Goal: Task Accomplishment & Management: Complete application form

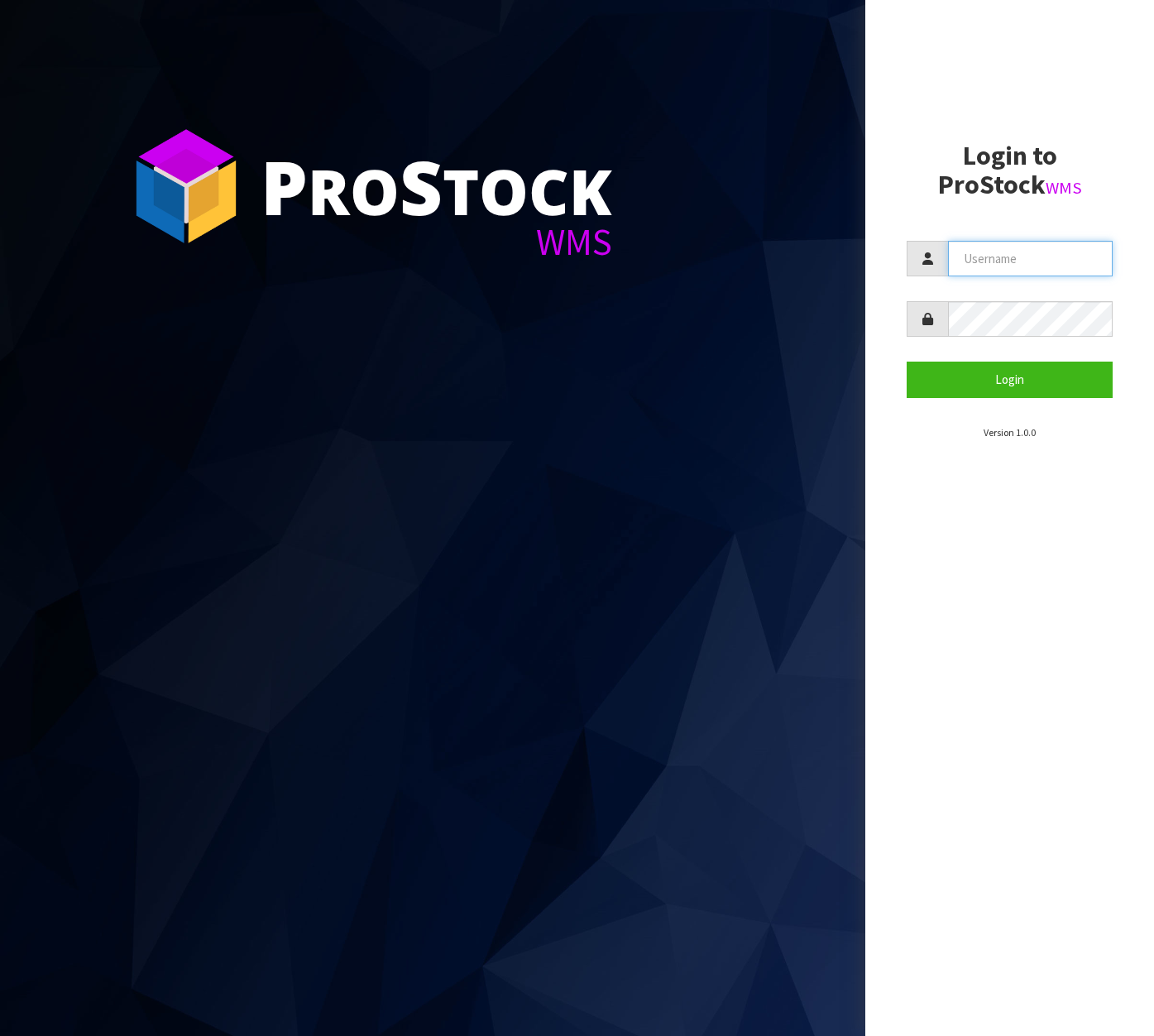
type input "[EMAIL_ADDRESS][DOMAIN_NAME]"
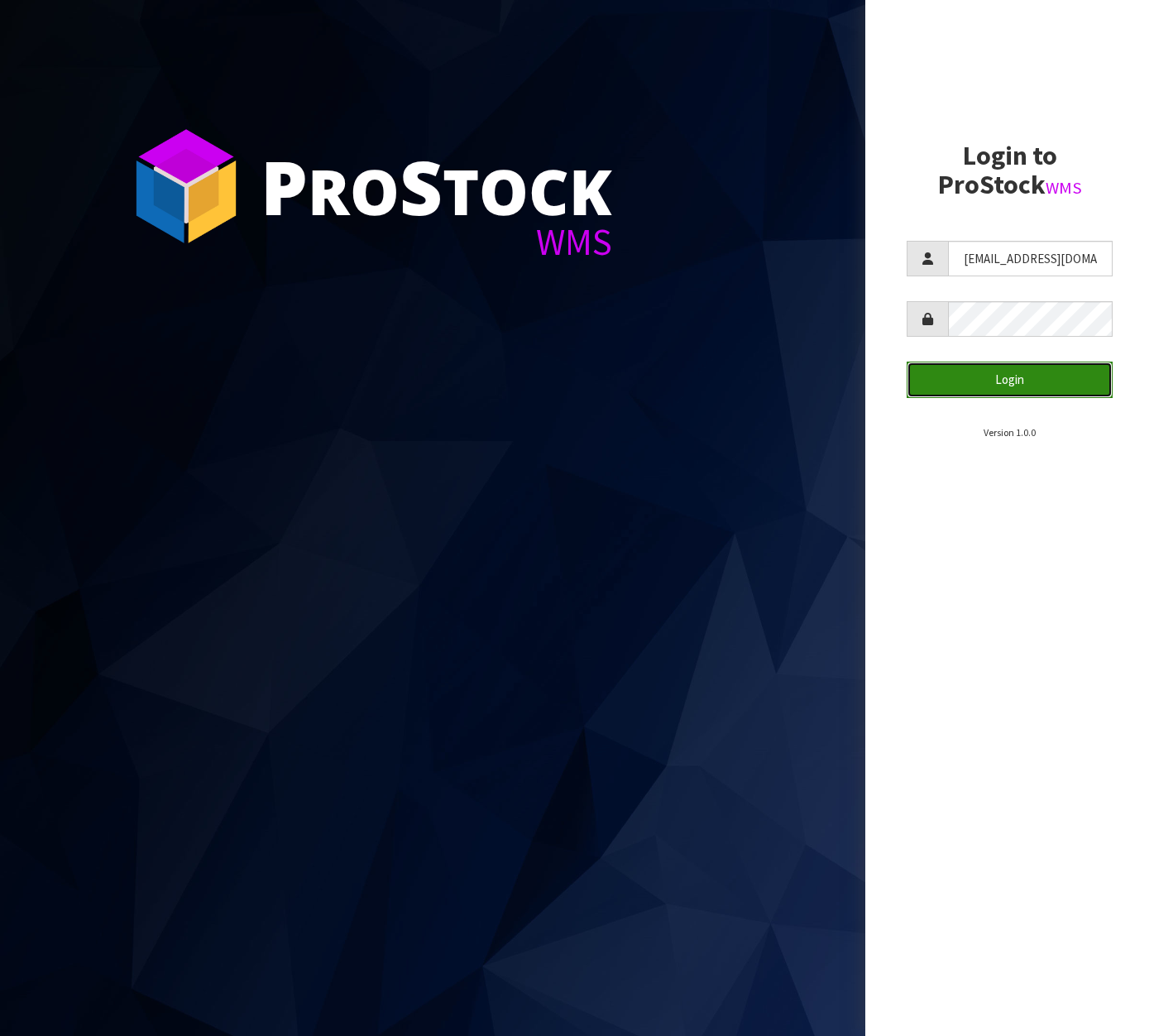
click at [1037, 386] on button "Login" at bounding box center [1010, 379] width 206 height 36
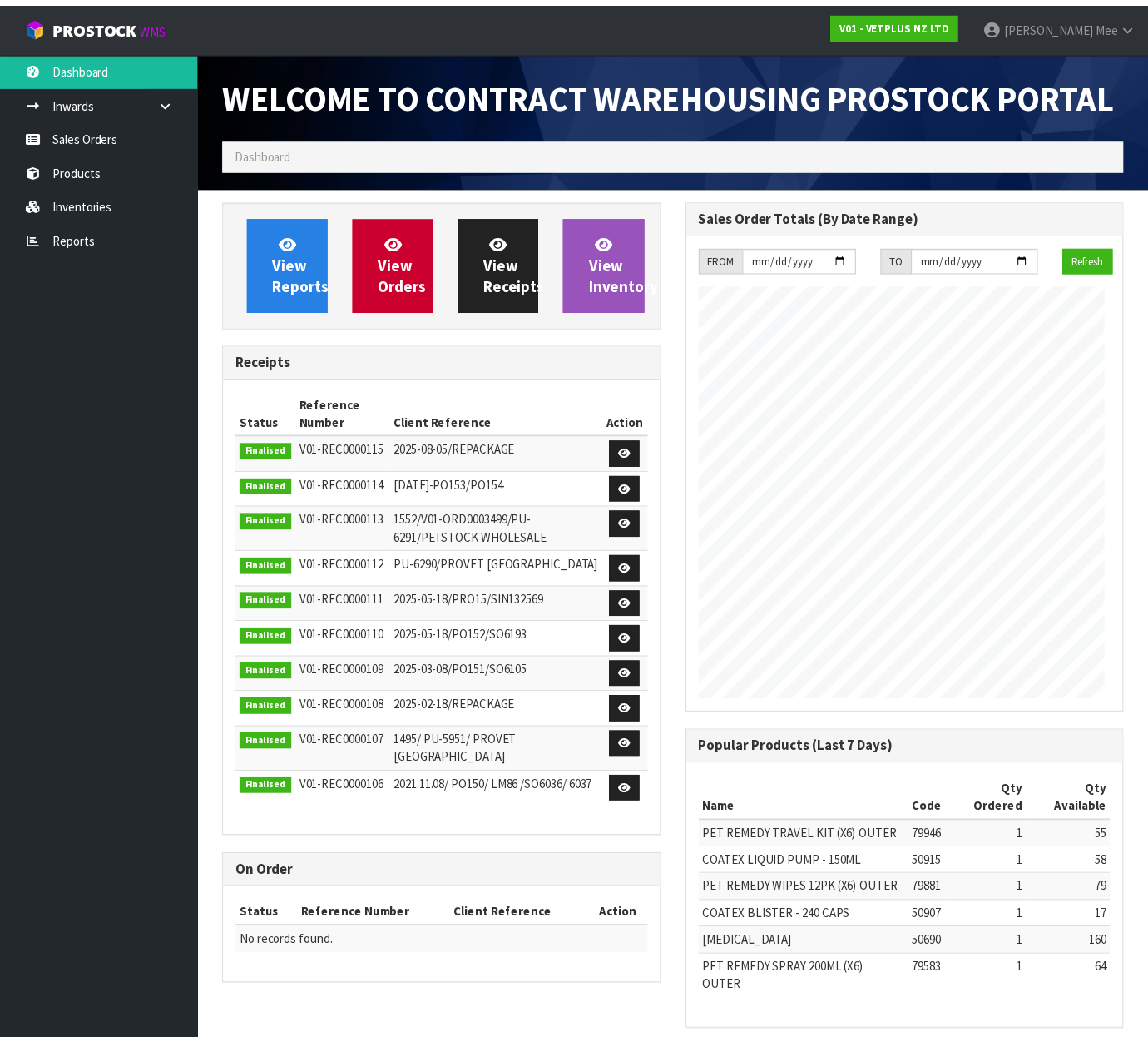
scroll to position [831462, 831436]
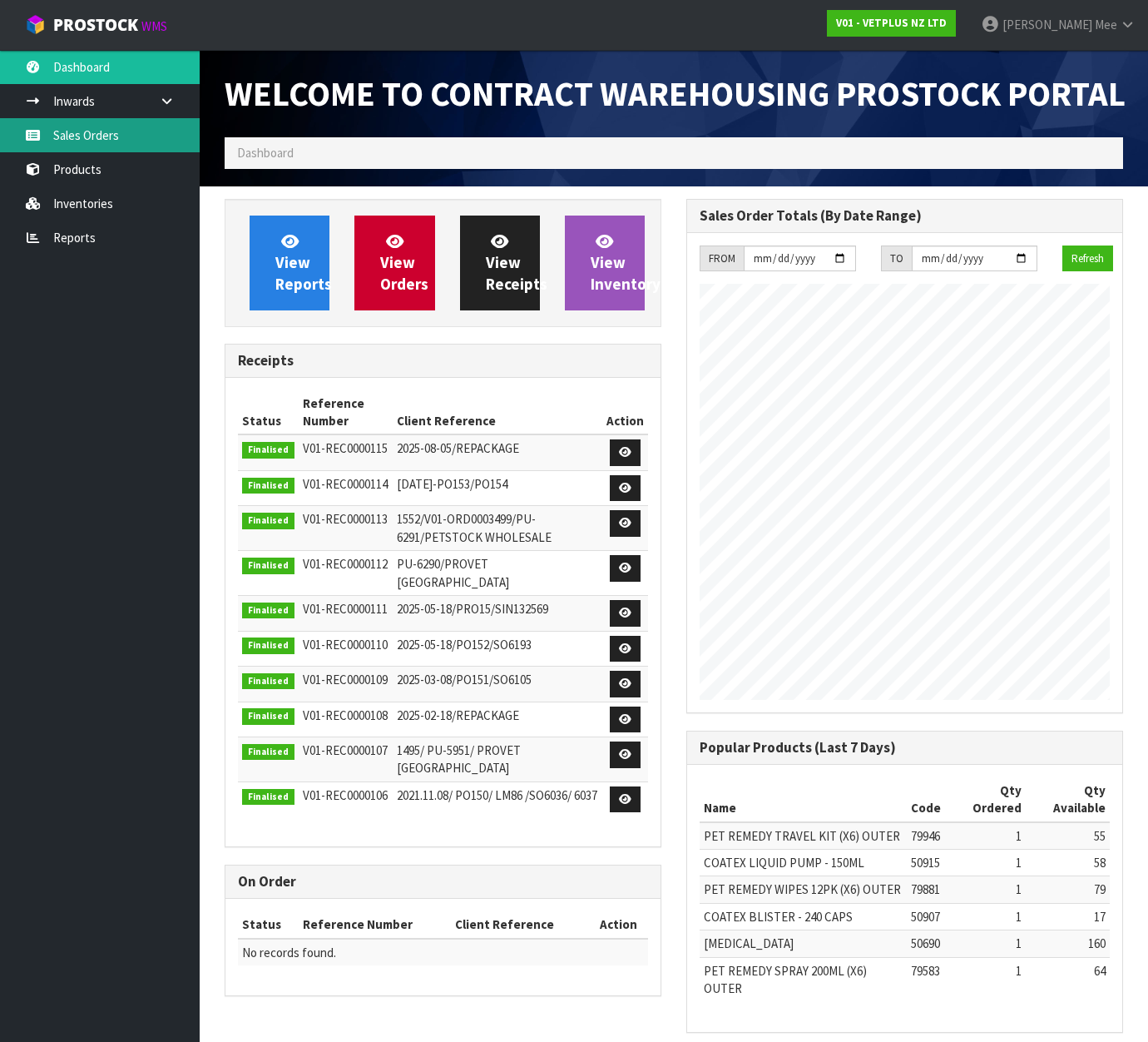
click at [76, 127] on link "Sales Orders" at bounding box center [100, 135] width 199 height 34
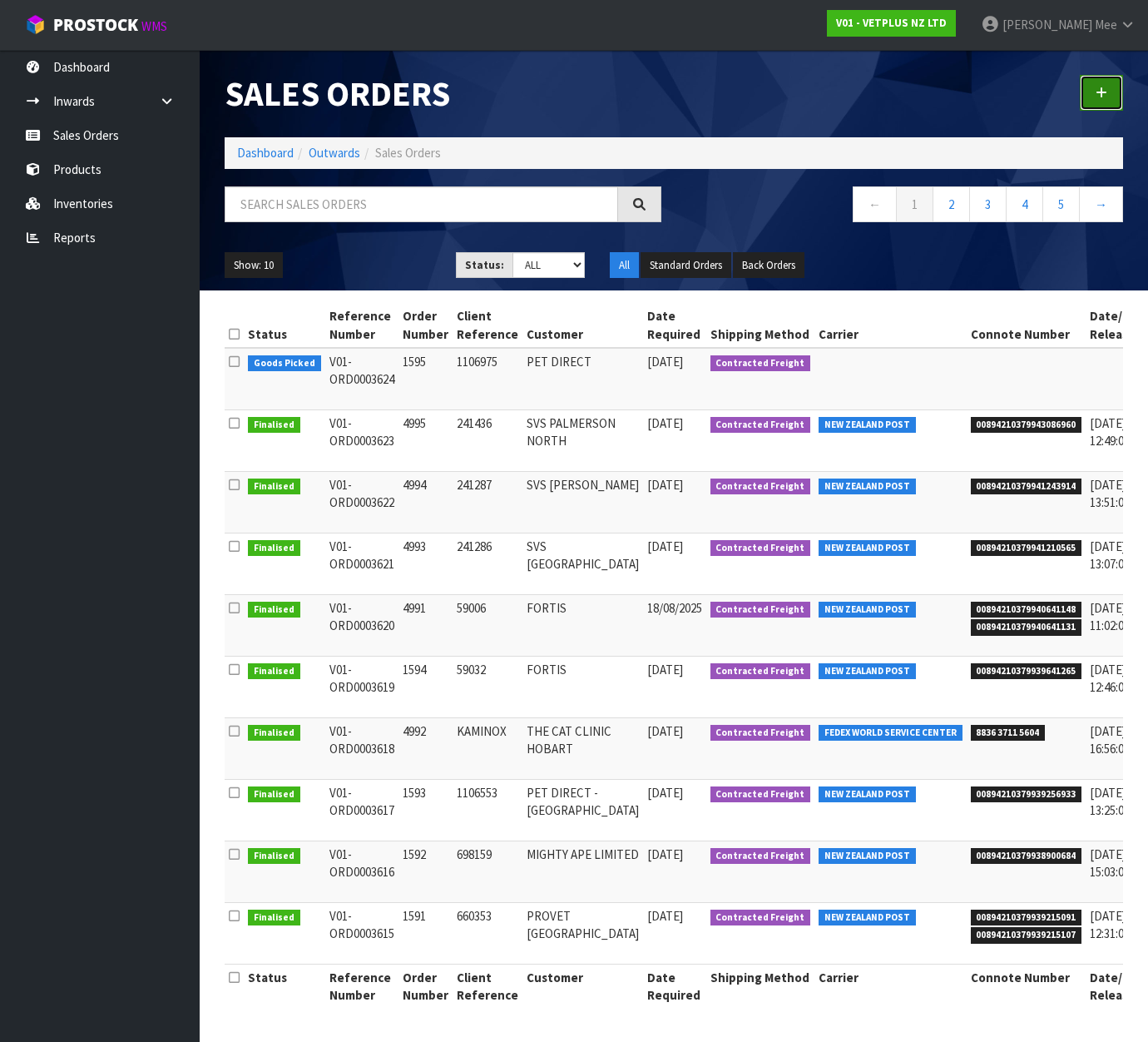
click at [1119, 103] on link at bounding box center [1102, 92] width 44 height 36
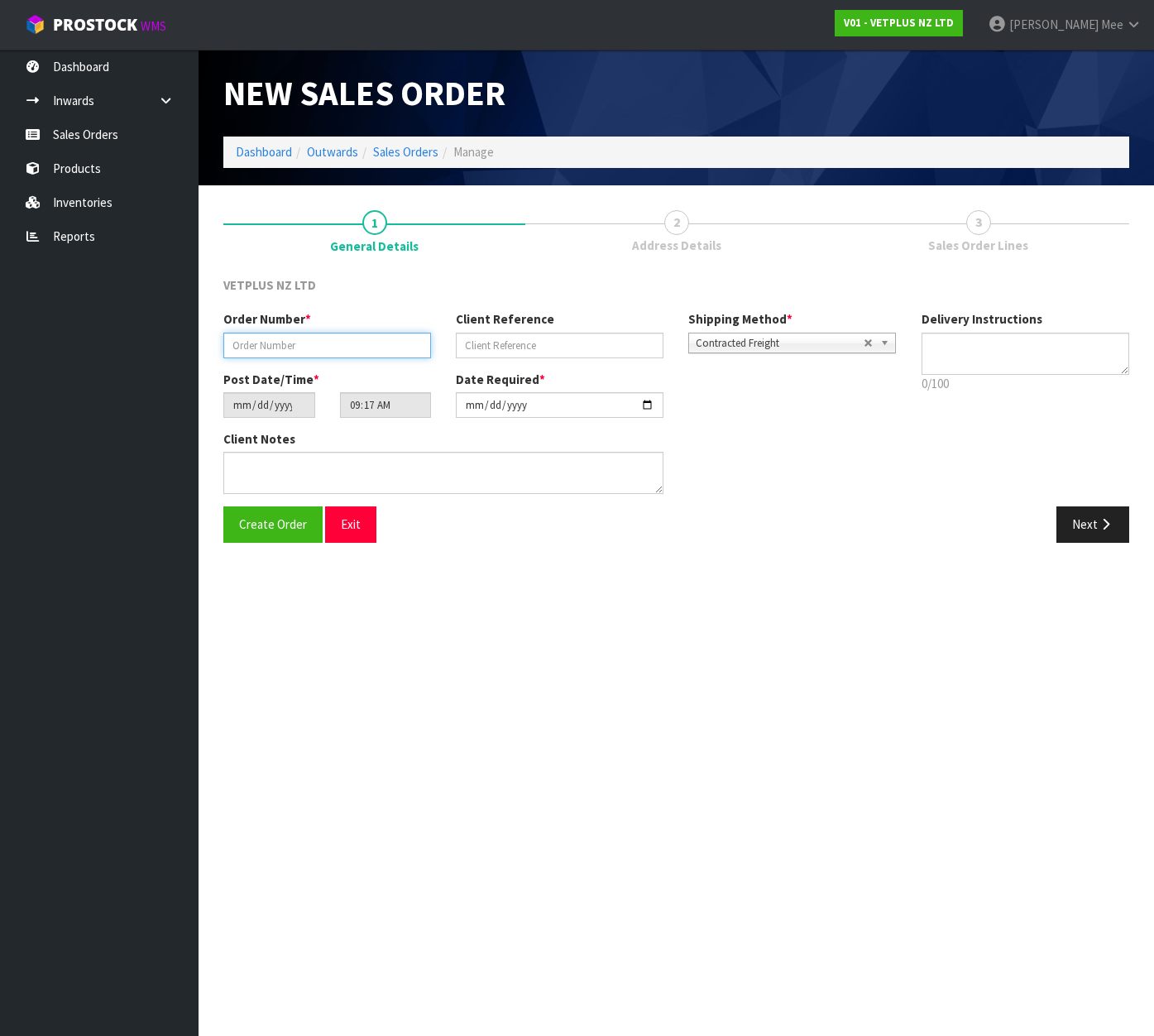
click at [343, 349] on input "text" at bounding box center [327, 345] width 208 height 26
type input "4996"
type input "59115"
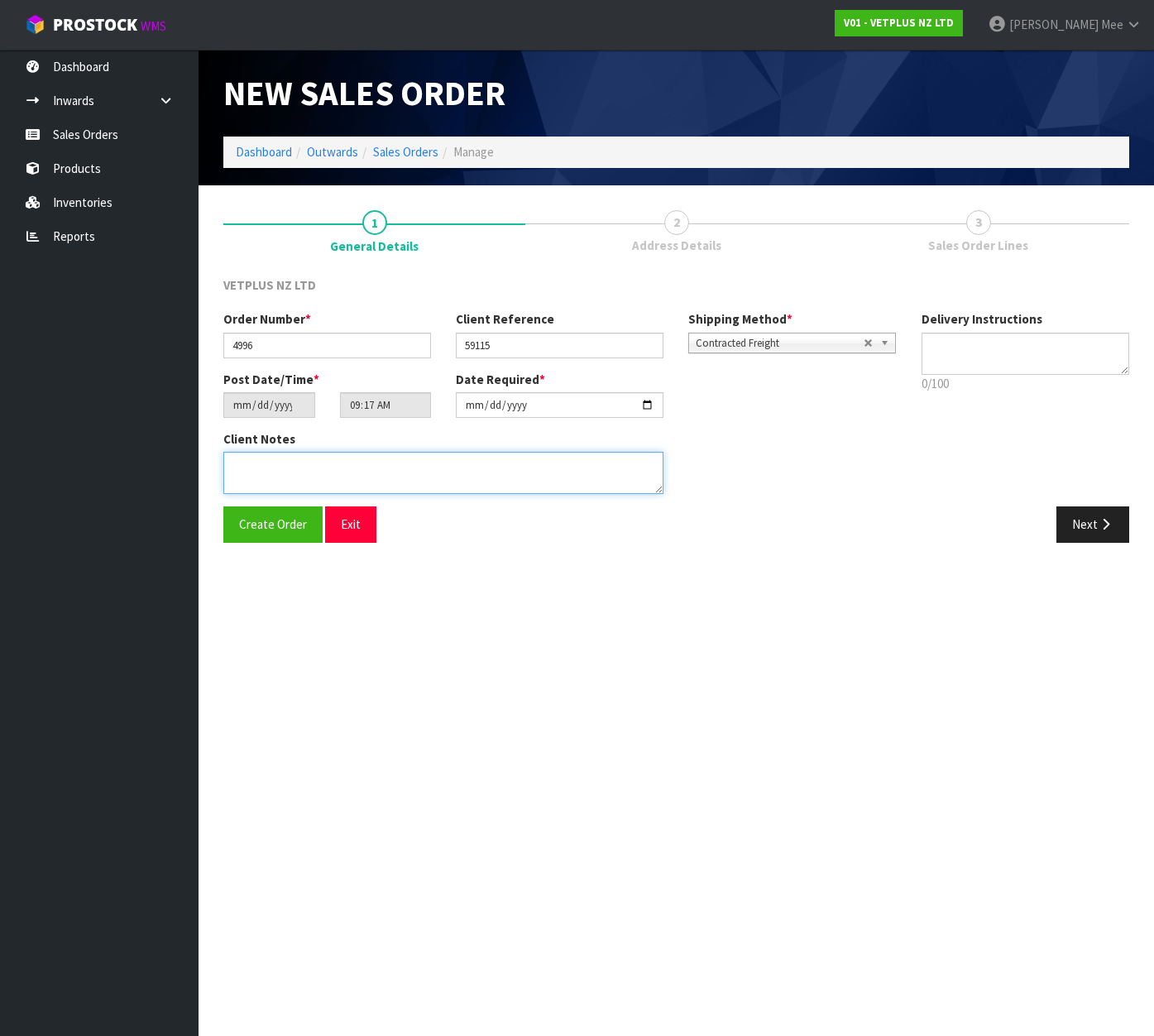
click at [406, 462] on textarea at bounding box center [443, 473] width 440 height 42
paste textarea "BACK ORDER:50304-W SYNOQUIN CAT CAPS 90 (3X30CAPS) X 8"
click at [292, 459] on textarea at bounding box center [443, 473] width 440 height 42
type textarea "BACK ORDER: 50304-W SYNOQUIN CAT CAPS 90 (3X30CAPS) X 8"
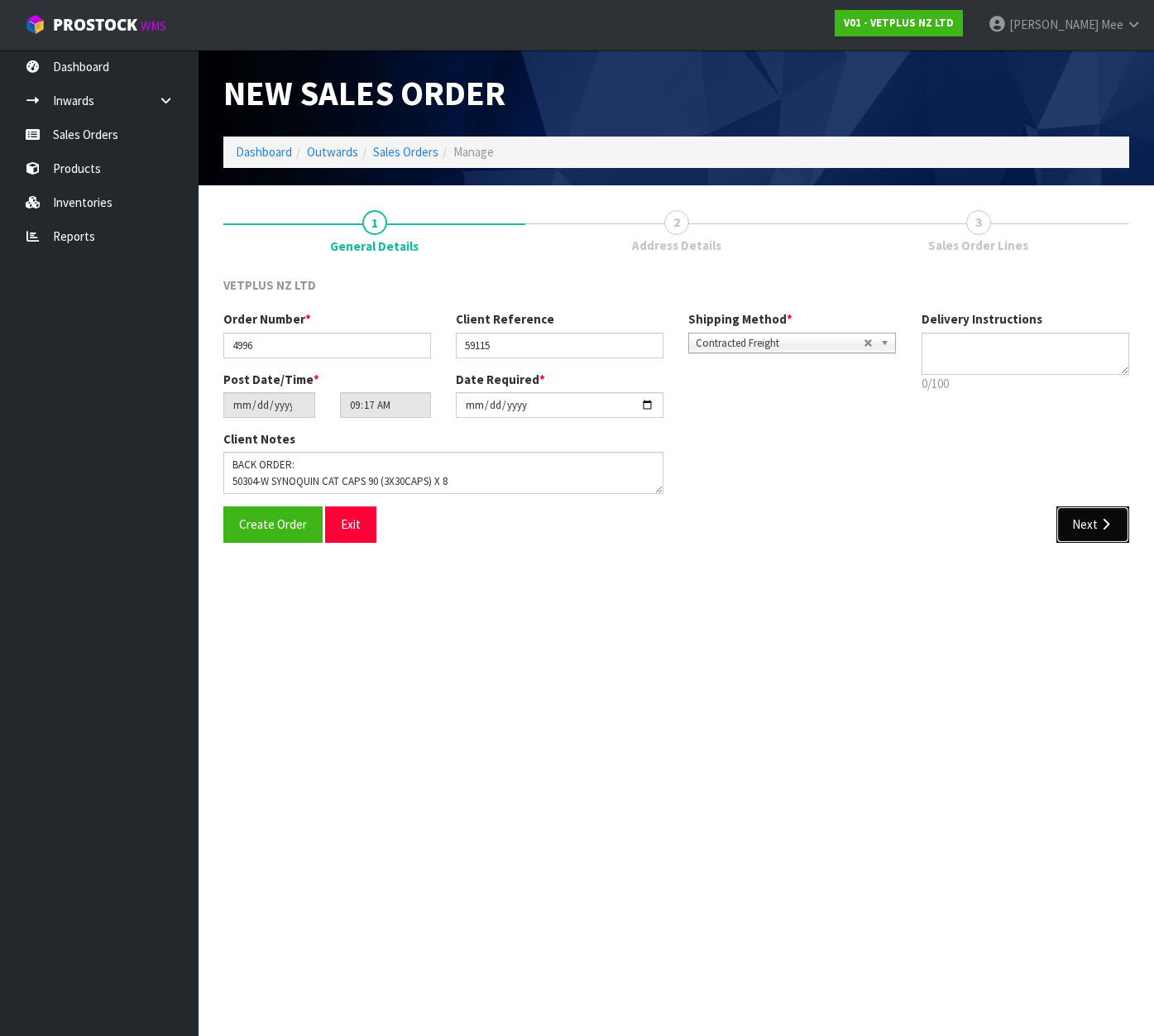
click at [1095, 515] on button "Next" at bounding box center [1092, 524] width 73 height 36
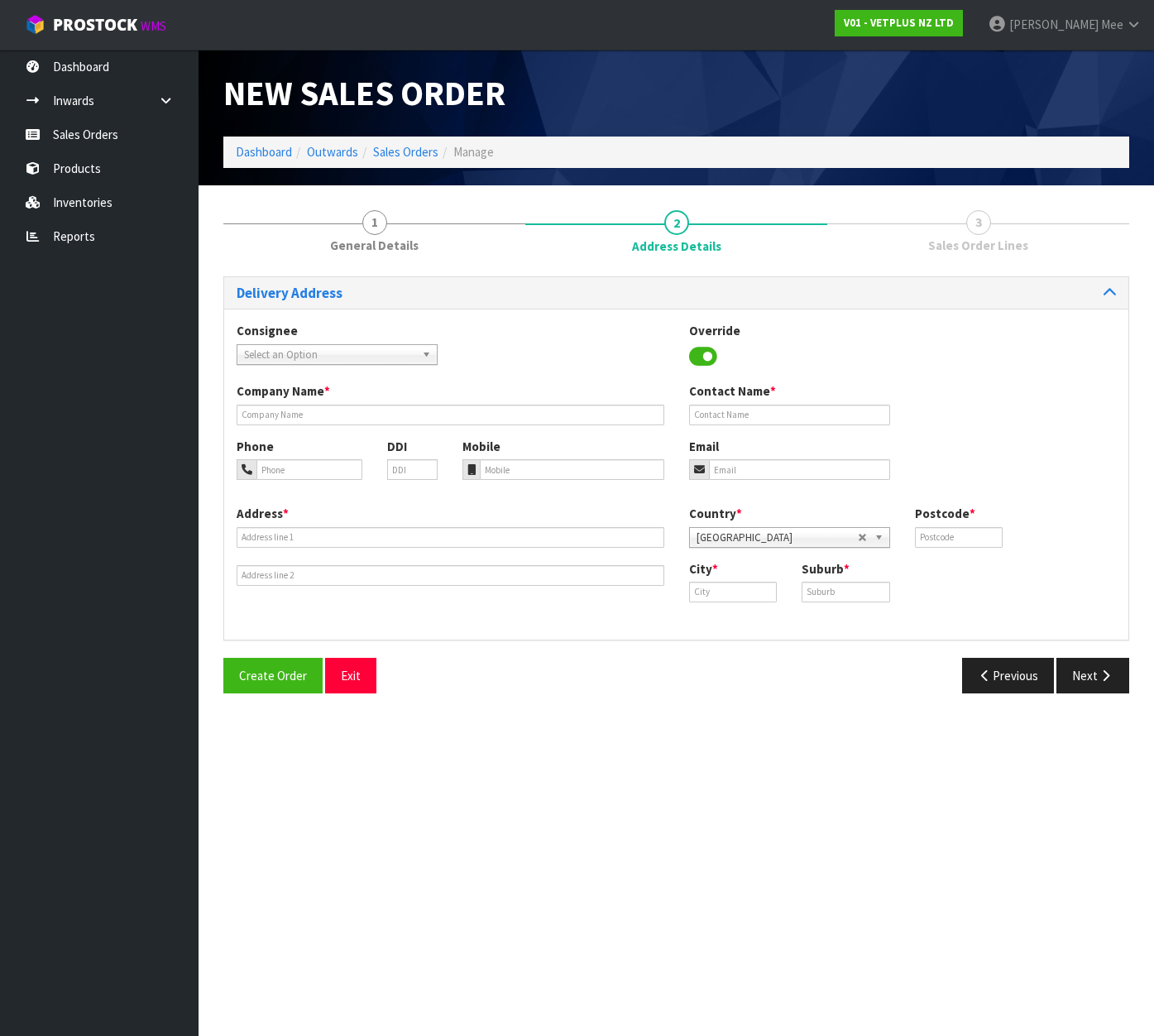
click at [334, 355] on span "Select an Option" at bounding box center [330, 354] width 171 height 20
type input "fortis"
click at [330, 437] on li "[PERSON_NAME] - FORTIS" at bounding box center [337, 434] width 192 height 20
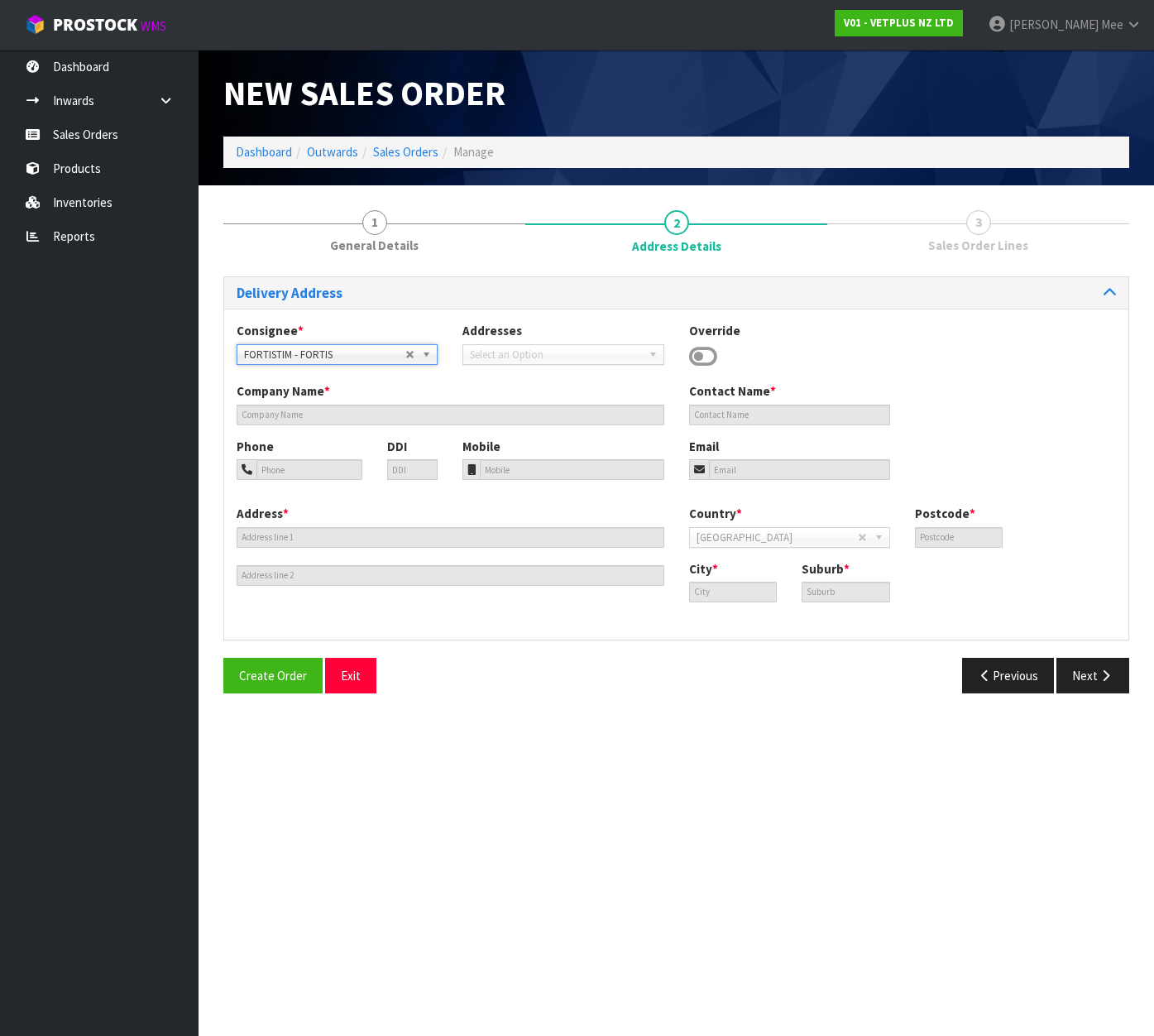
type input "FORTIS"
type input "[STREET_ADDRESS]"
type input "7910"
type input "TIMARU"
type input "WASHDYKE"
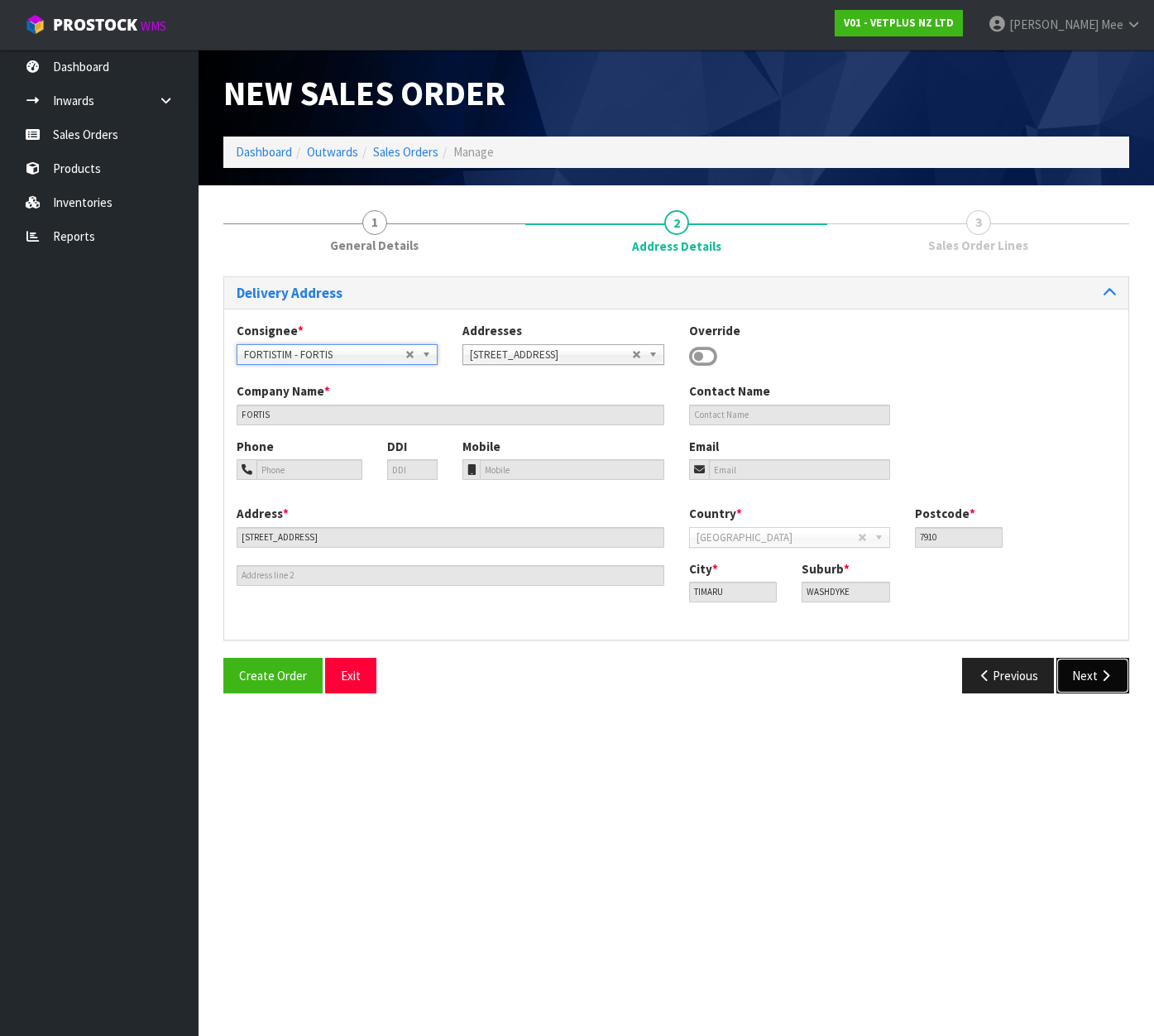
click at [1080, 676] on button "Next" at bounding box center [1092, 675] width 73 height 36
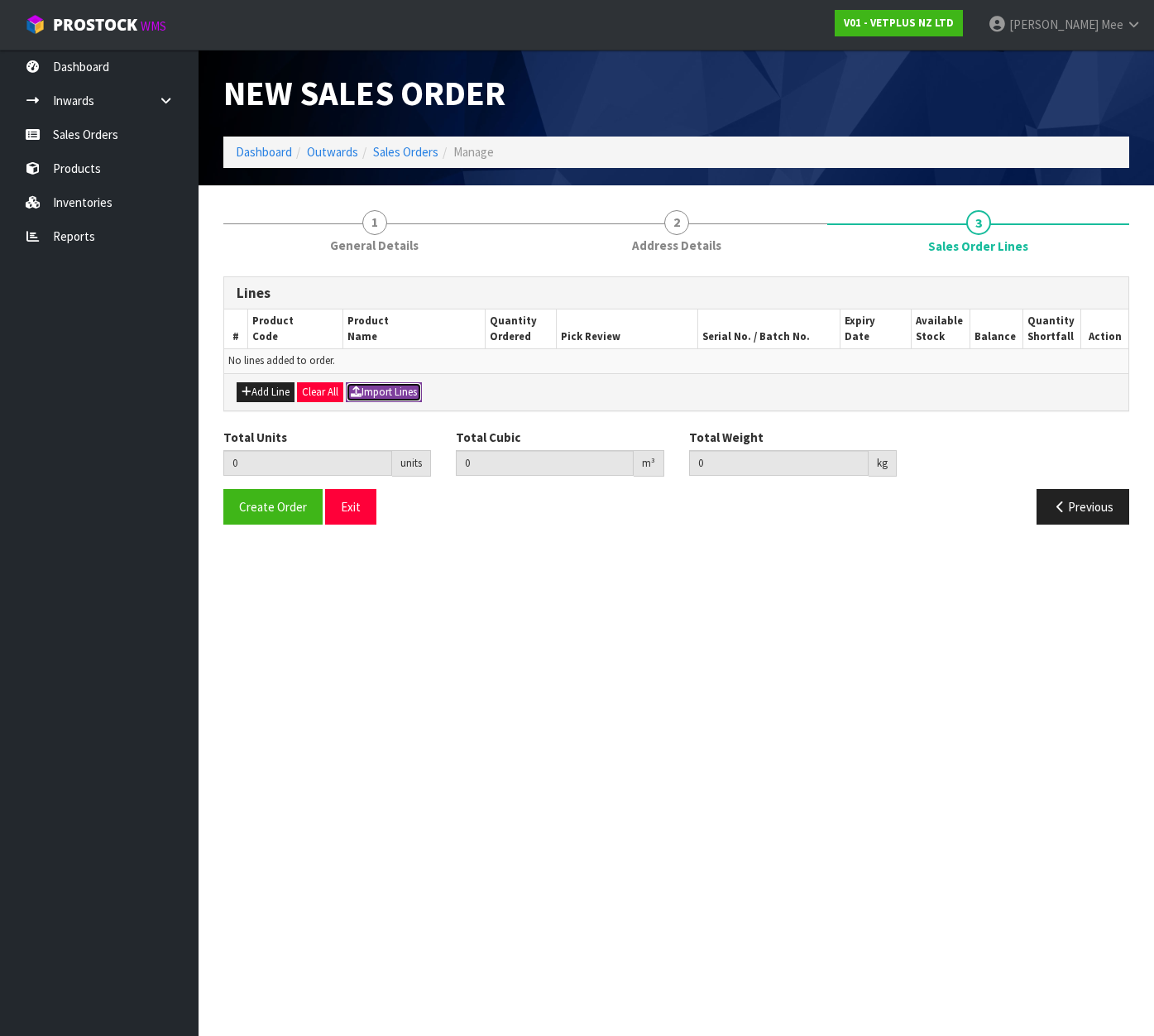
click at [397, 393] on button "Import Lines" at bounding box center [383, 392] width 76 height 20
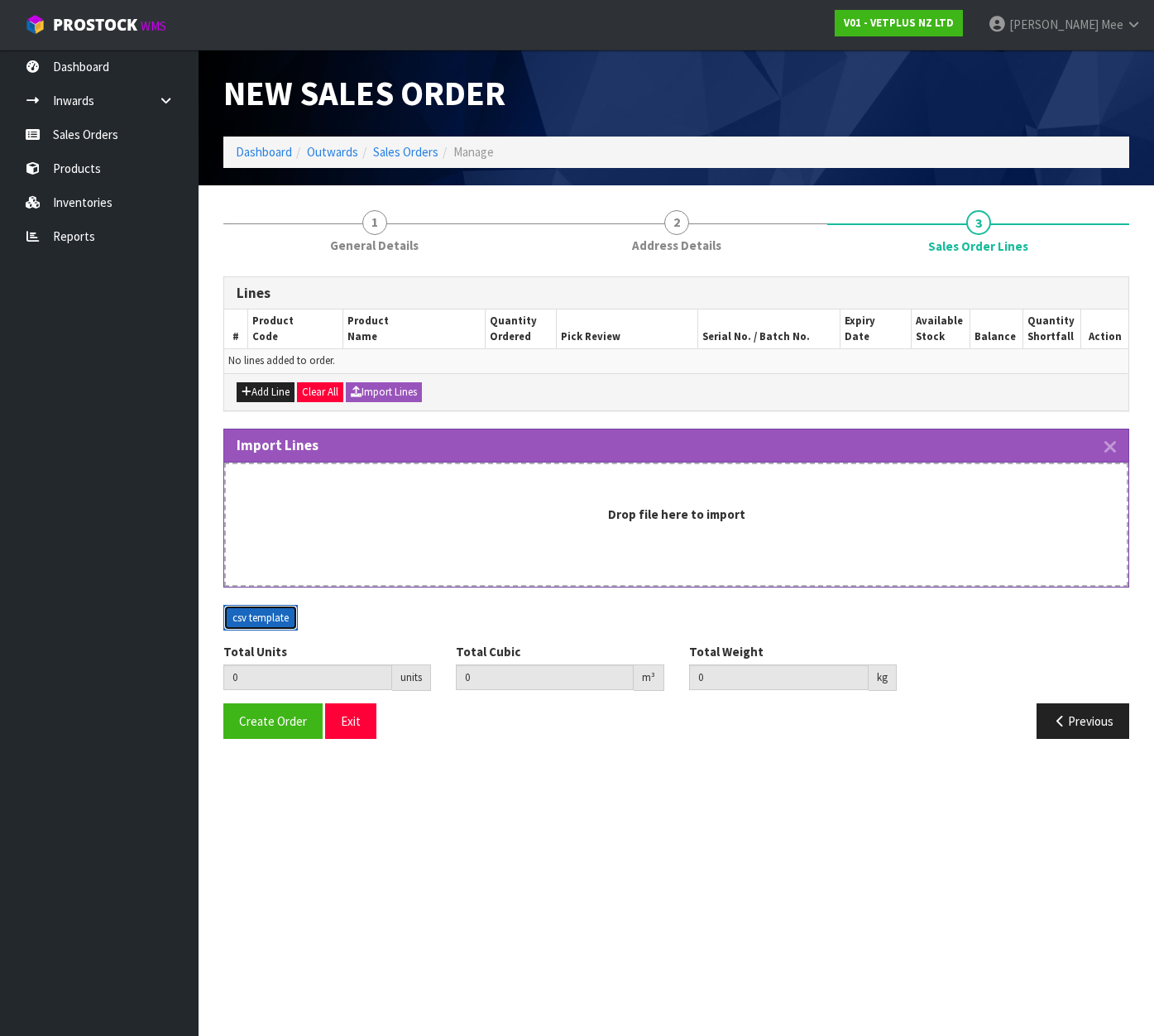
click at [269, 614] on button "csv template" at bounding box center [260, 618] width 74 height 27
click at [1114, 649] on div "Total Units 0 units Total Cubic 0 m³ Total Weight 0 kg" at bounding box center [676, 673] width 931 height 61
click at [1068, 671] on div "Total Units 0 units Total Cubic 0 m³ Total Weight 0 kg" at bounding box center [676, 673] width 931 height 61
click at [257, 623] on button "csv template" at bounding box center [260, 618] width 74 height 27
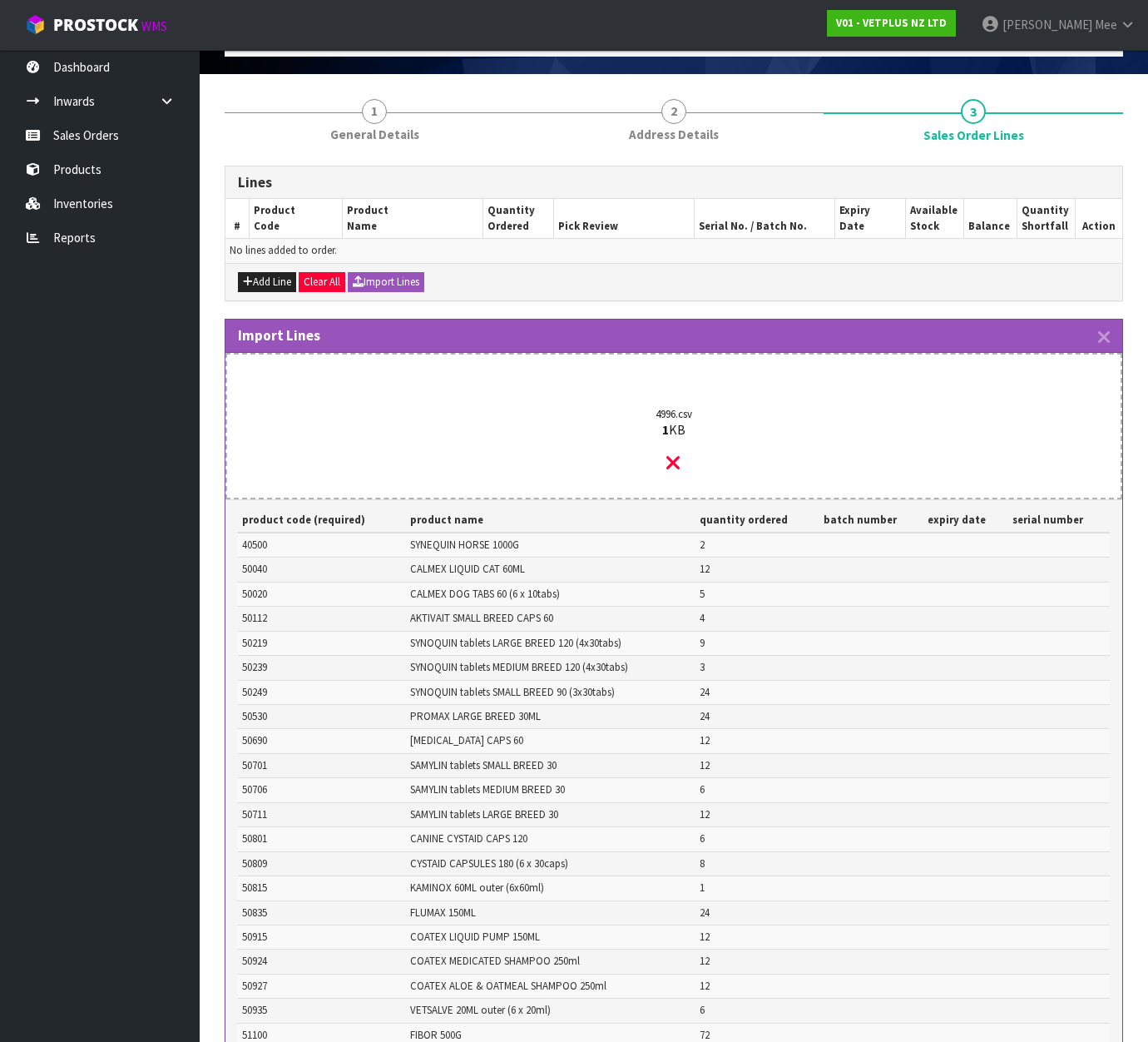
scroll to position [322, 0]
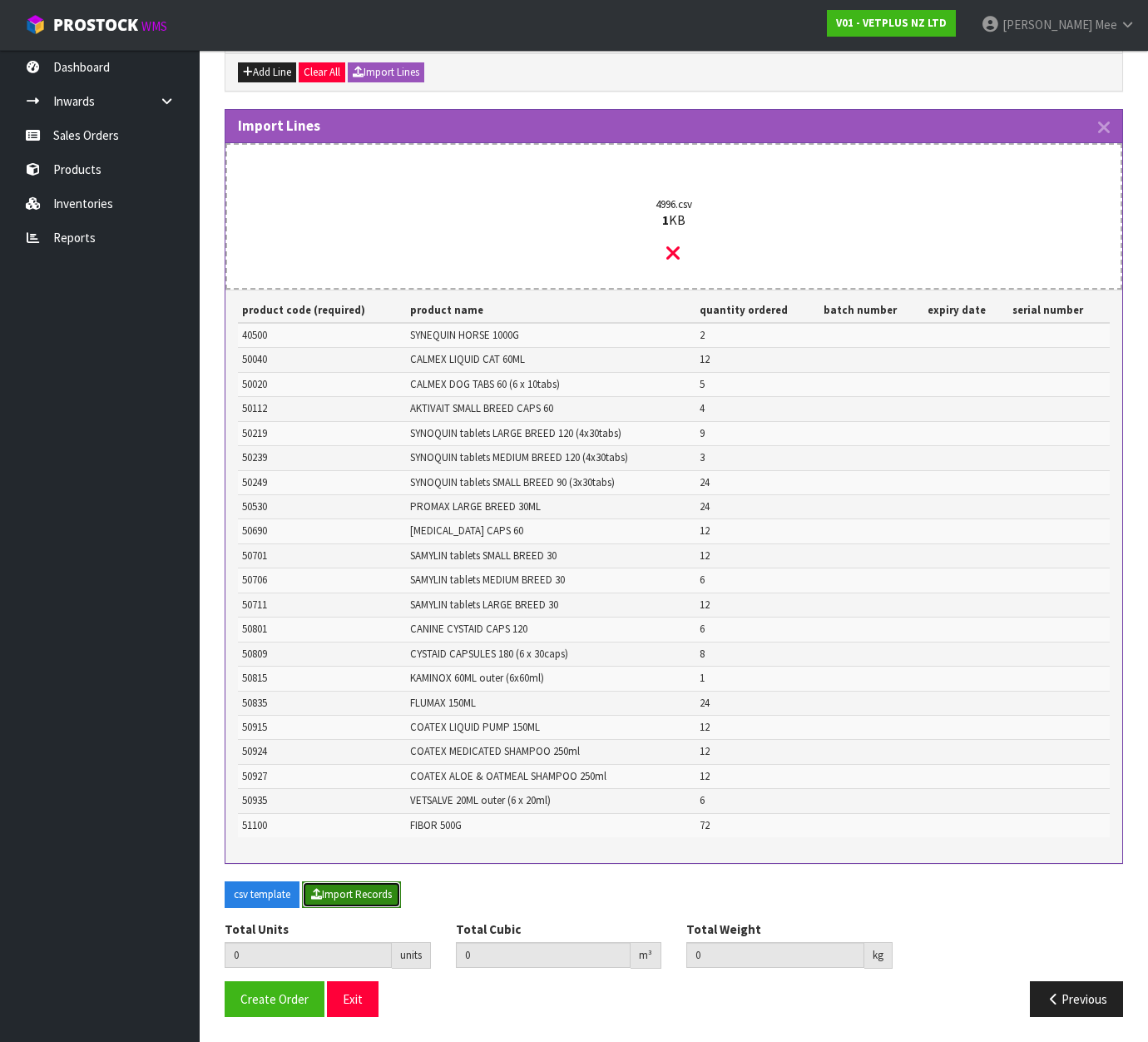
click at [345, 897] on button "Import Records" at bounding box center [351, 895] width 99 height 27
type input "278"
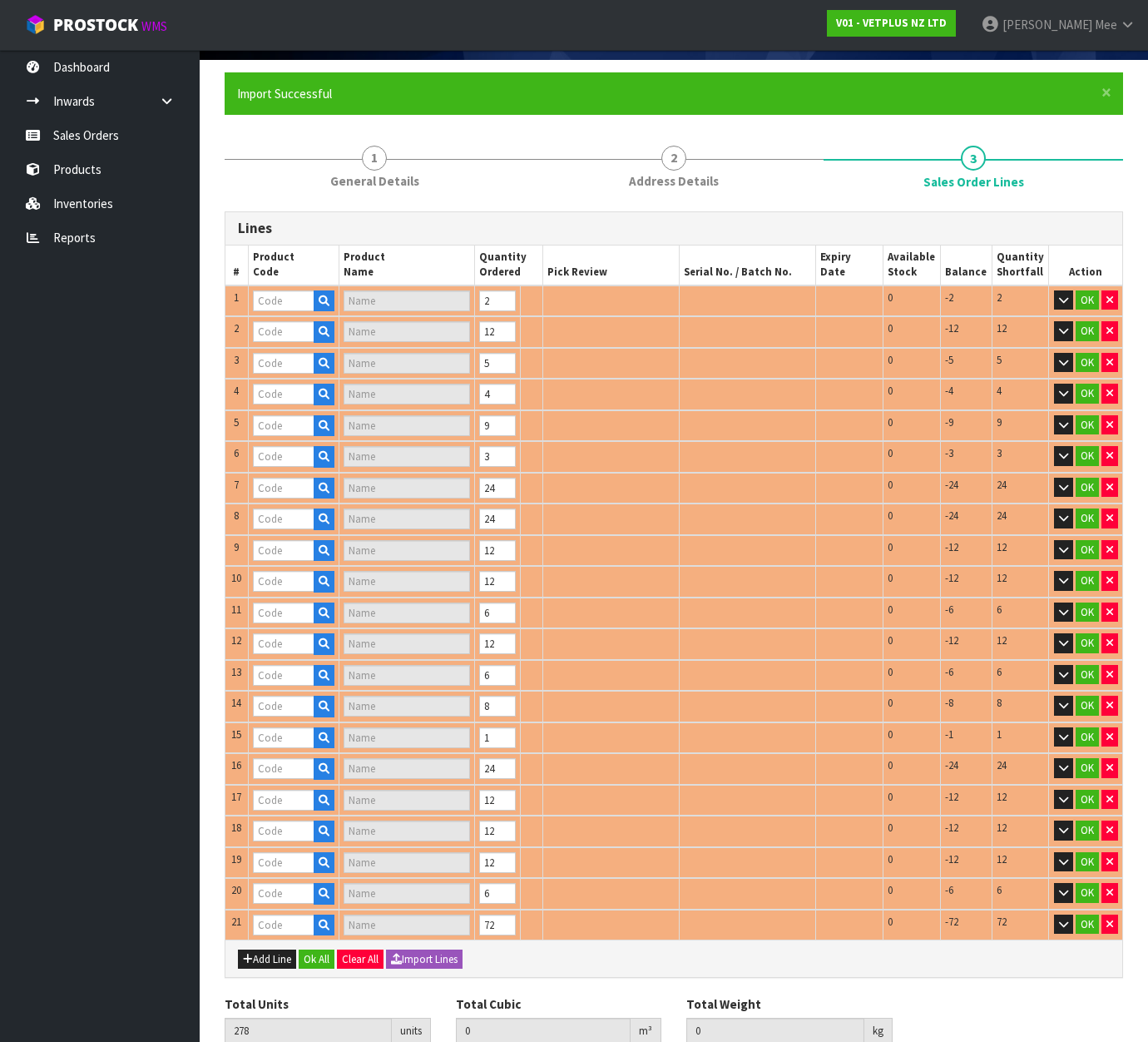
scroll to position [202, 0]
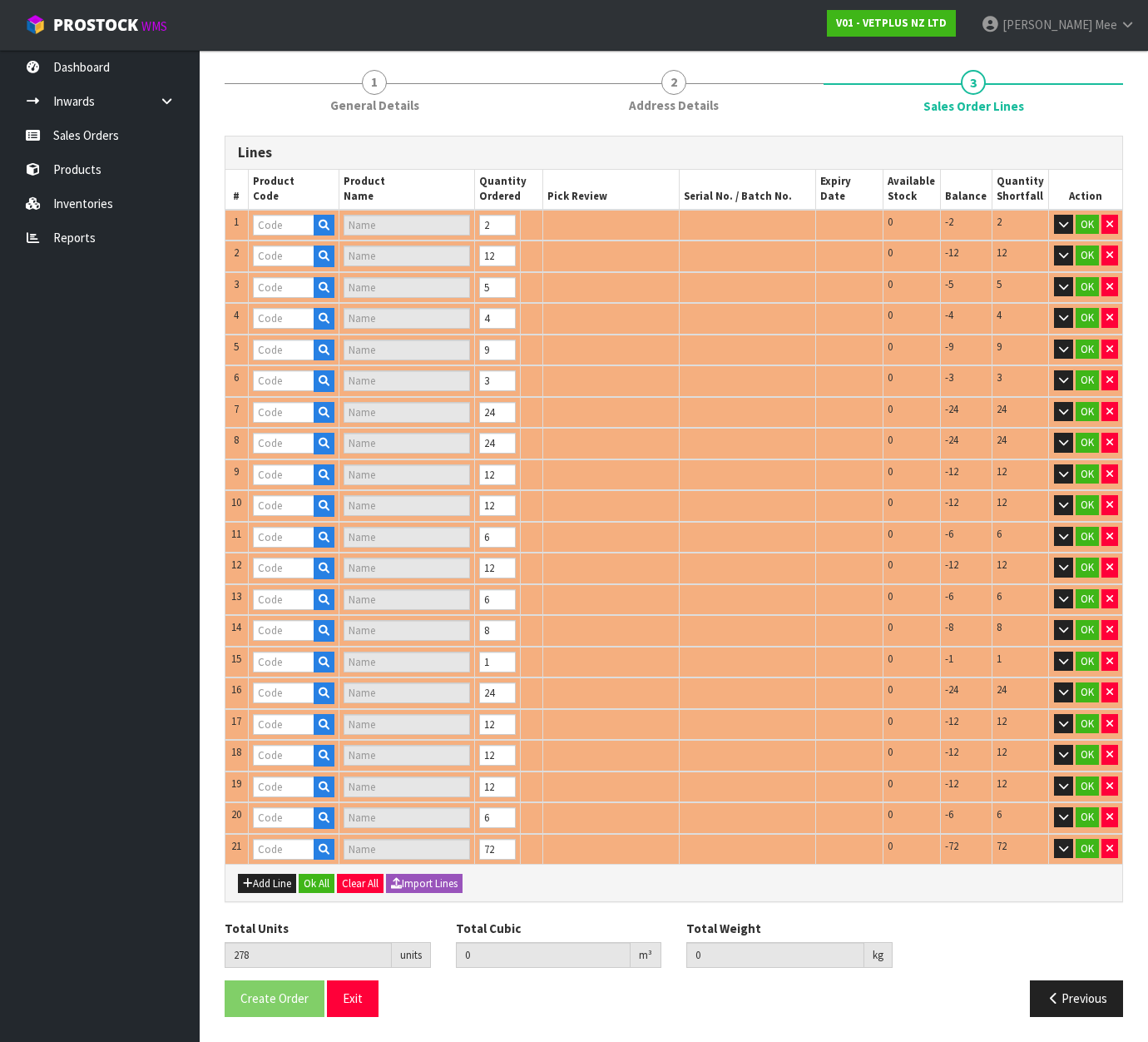
type input "50040"
type input "CALMEX CAT"
type input "50020"
type input "CALMEX (6X10)"
type input "50219"
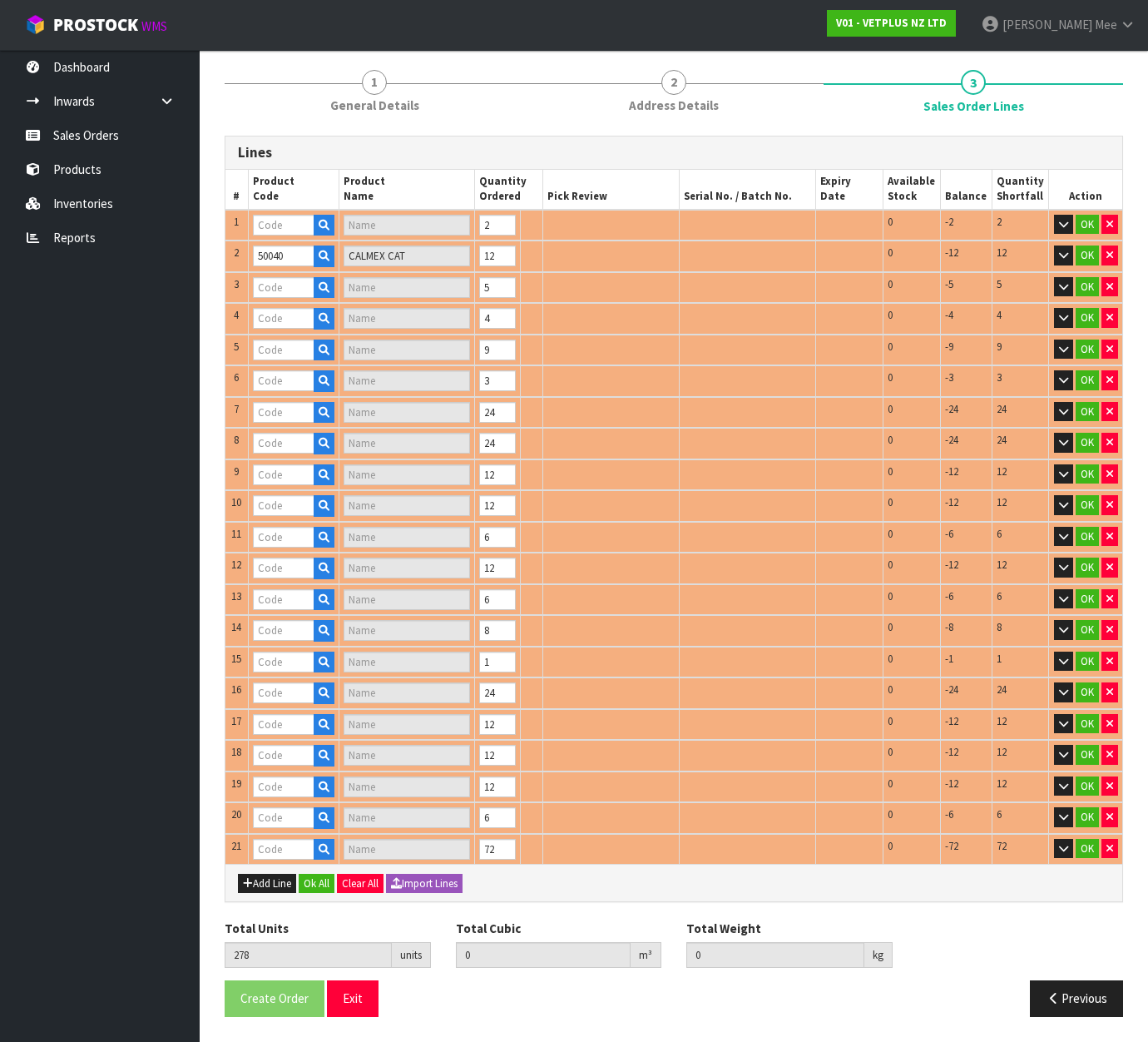
type input "SYNOQUIN EFA LARGE BREED - 120 TABS"
type input "50239"
type input "SYNOQUIN EFA MEDIUM BREED - 120 TABS"
type input "50249"
type input "SYNOQUIN EFA SMALL BREED - 90 TABS"
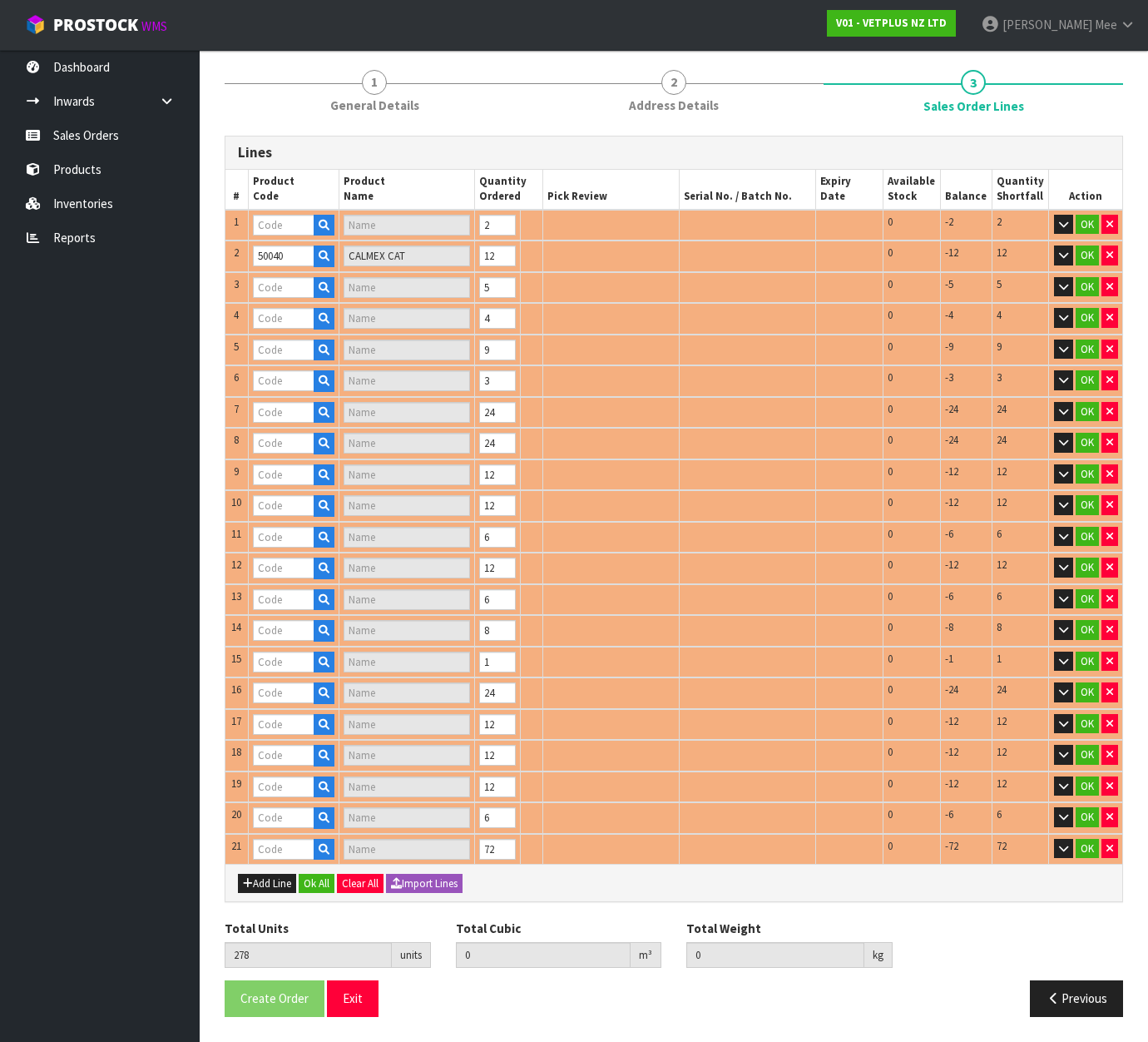
type input "50530"
type input "PROMAX - 30ML"
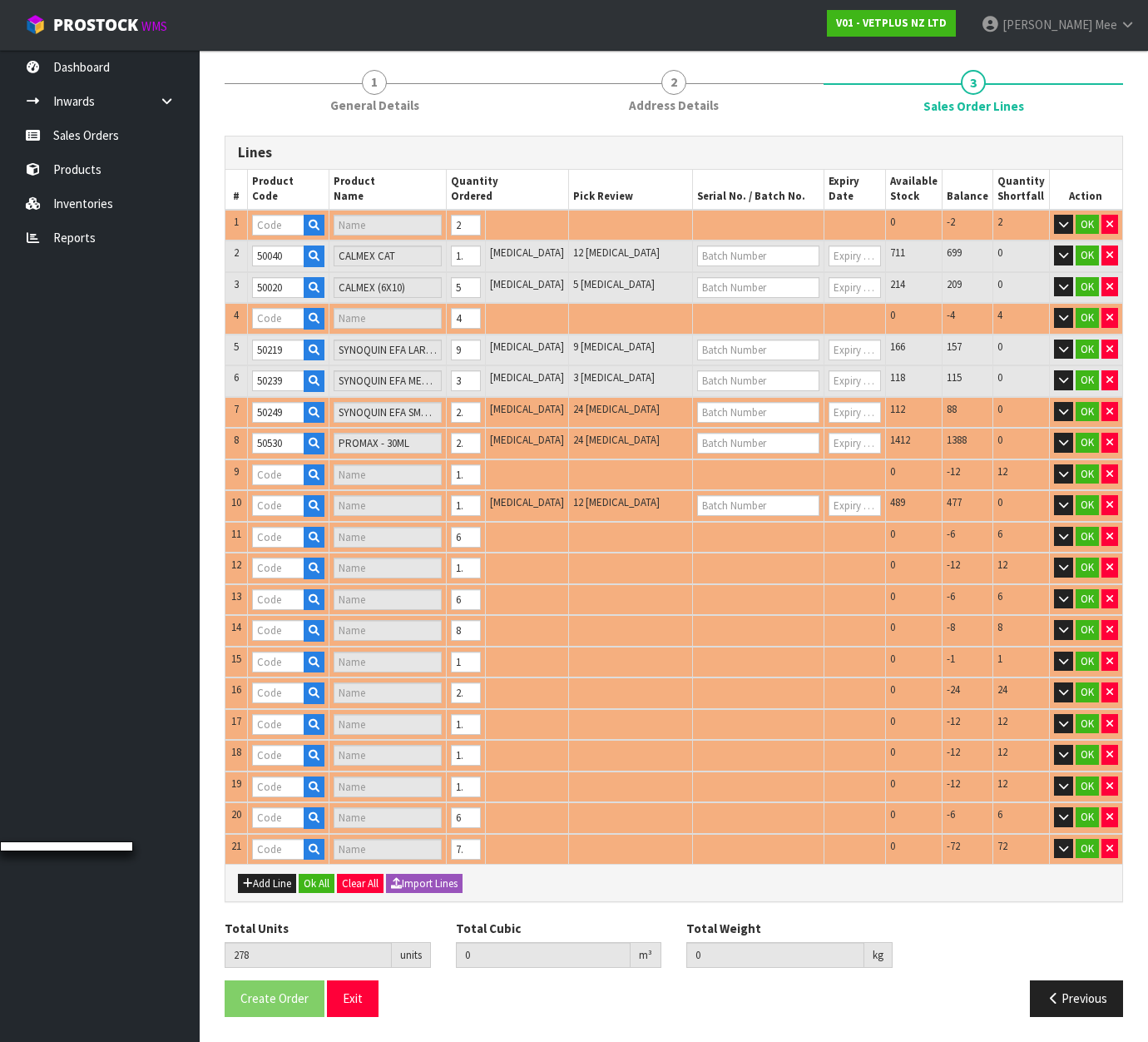
type input "40500"
type input "SYNEQUIN HORSE 1000G"
type input "50112"
type input "AKTIVAIT SMALL BREED CAPSULES 60"
type input "50701"
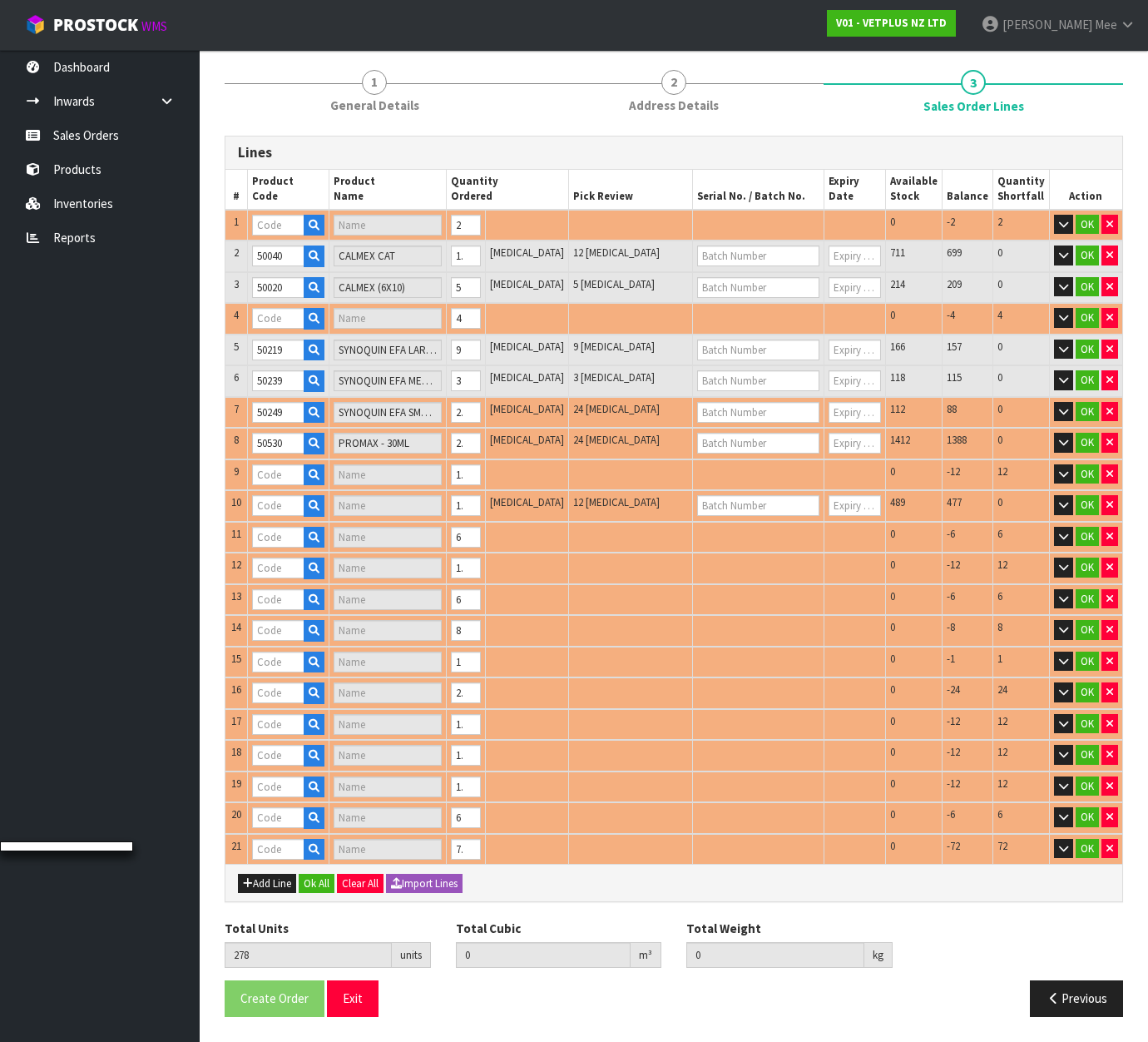
type input "SAMYLIN SMALL BREED - 30 X 1.0G TABS"
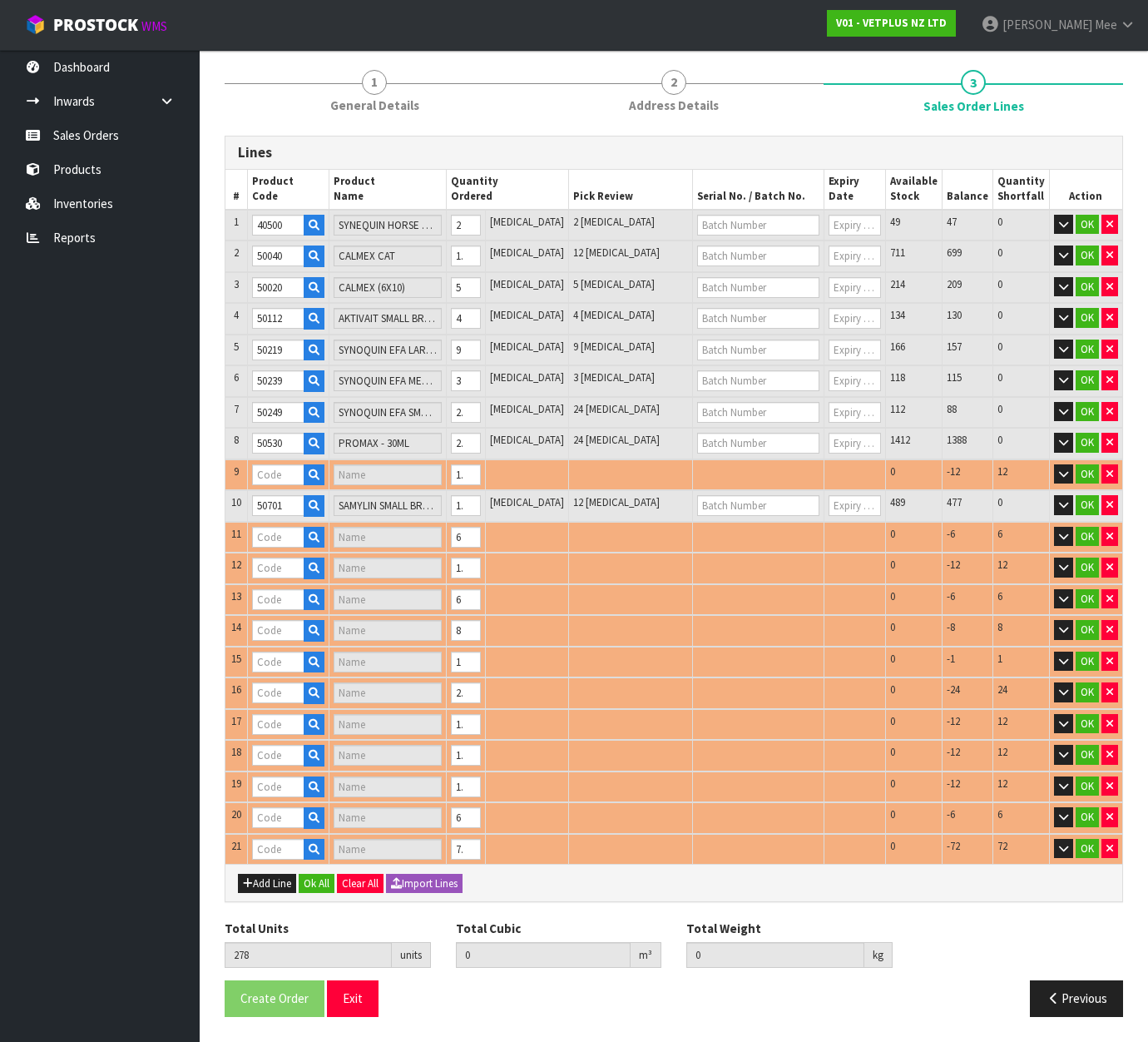
type input "50690"
type input "[MEDICAL_DATA]"
type input "50706"
type input "SAMYLIN MEDIUM BREED - 30 TABS"
type input "50801"
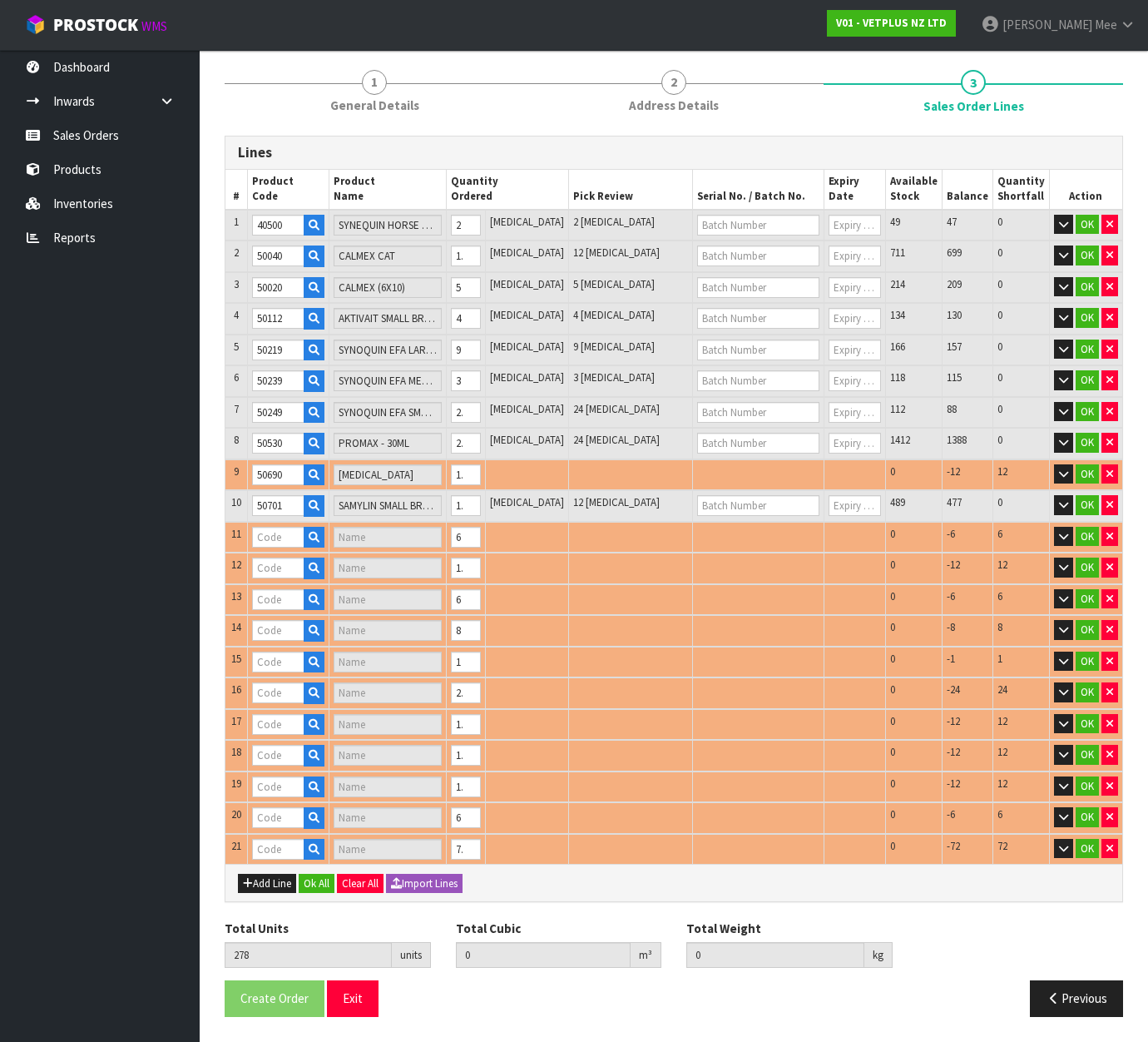
type input "CANINE CYSTAID - 120 CAPS"
type input "50815"
type input "KAMINOX - 60ML (6 X 60ML)"
type input "50809"
type input "CYSTAID CAPS 180'S"
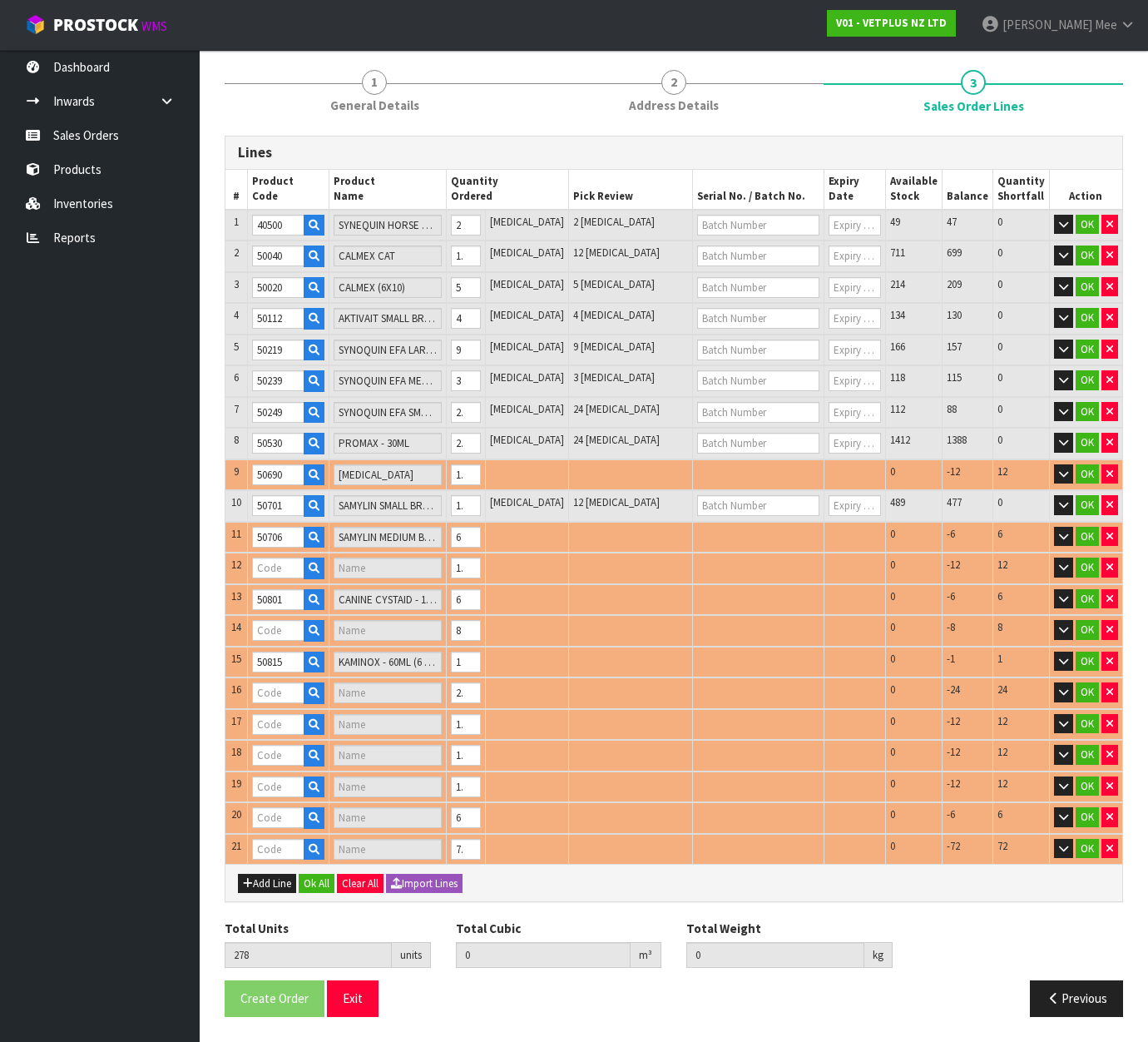
type input "50915"
type input "COATEX LIQUID PUMP - 150ML"
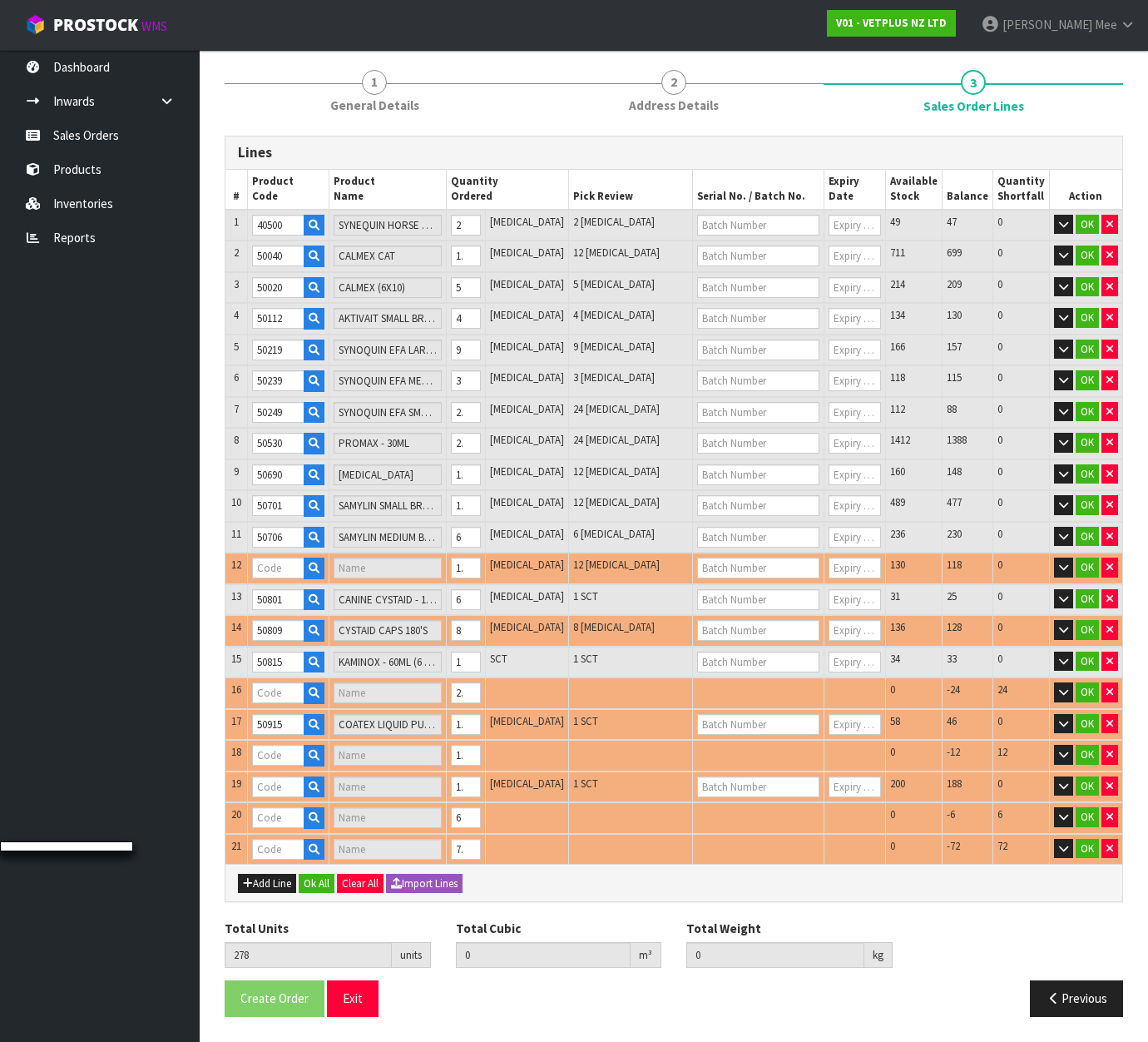
type input "50711"
type input "SAMYLIN LARGE BREED - 30 TABS"
type input "50927"
type input "COATEX ALOE & OATMEAL SHAMPOO 250ML"
type input "50835"
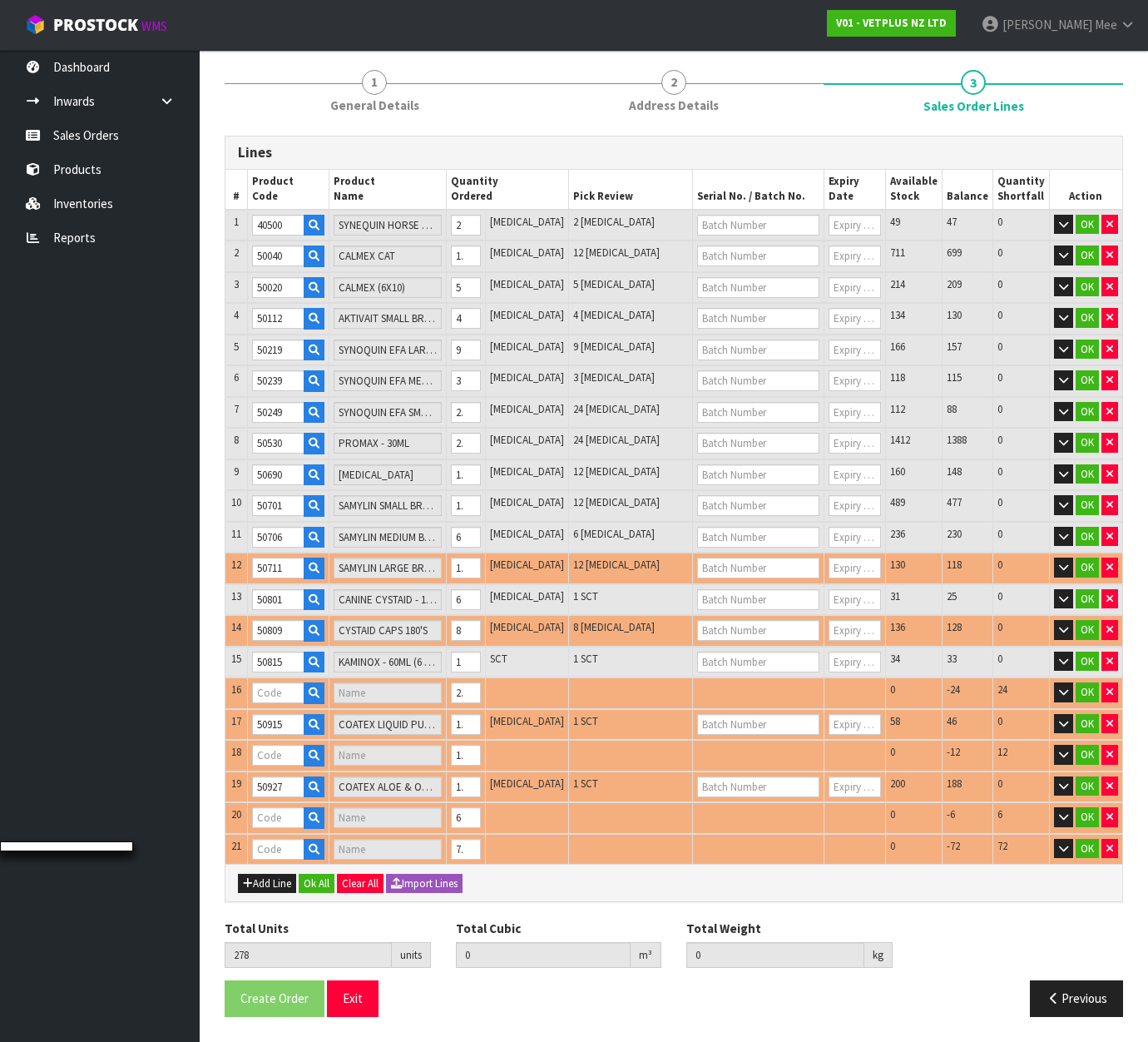
type input "FLUMAX - 150ML"
type input "51100"
type input "FIBOR - 500G"
type input "0.292738"
type input "80.716"
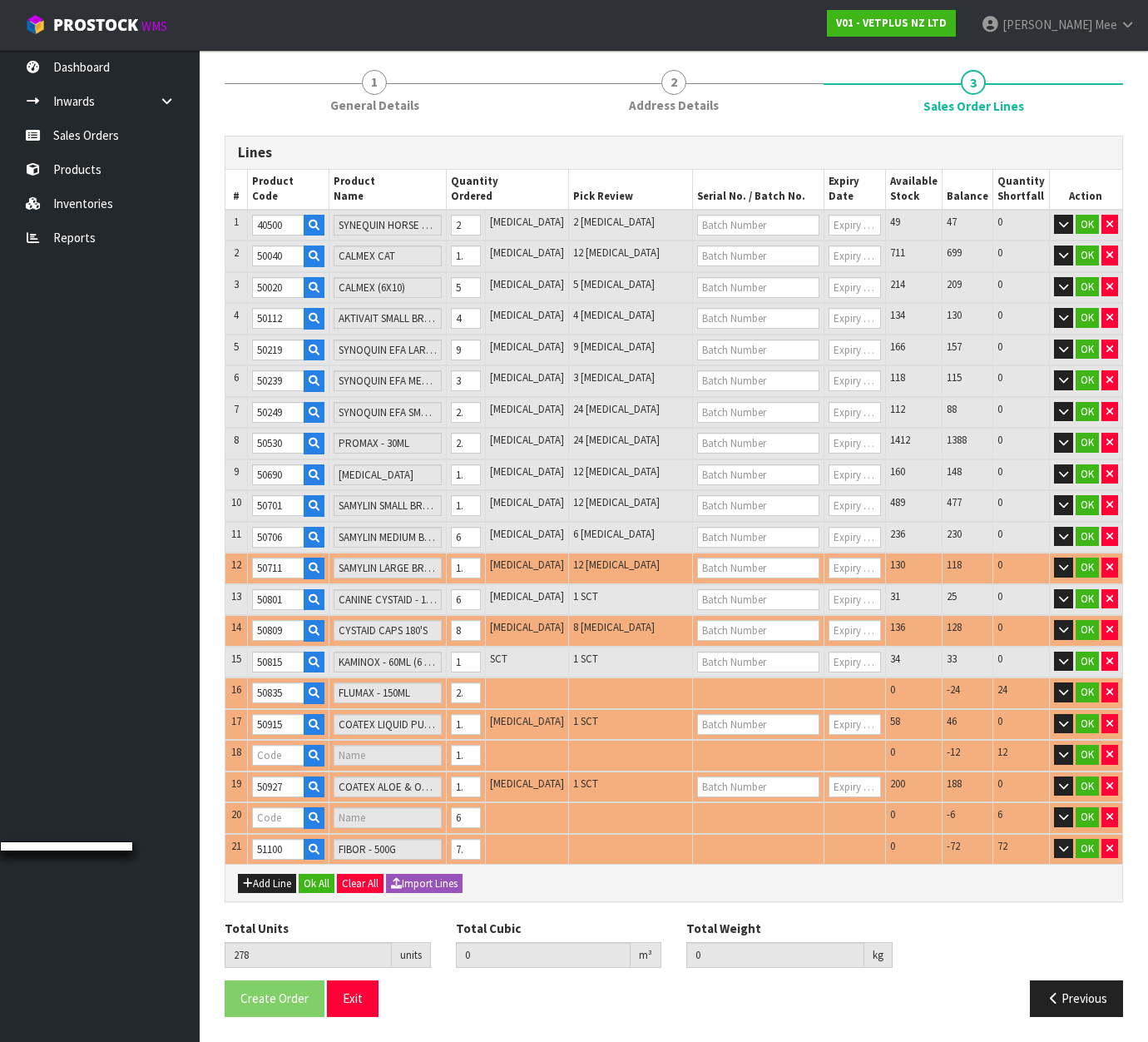
type input "50924"
type input "COATEX MEDICATED SHAMPOO - 250ML"
type input "50935"
type input "VETSALVE"
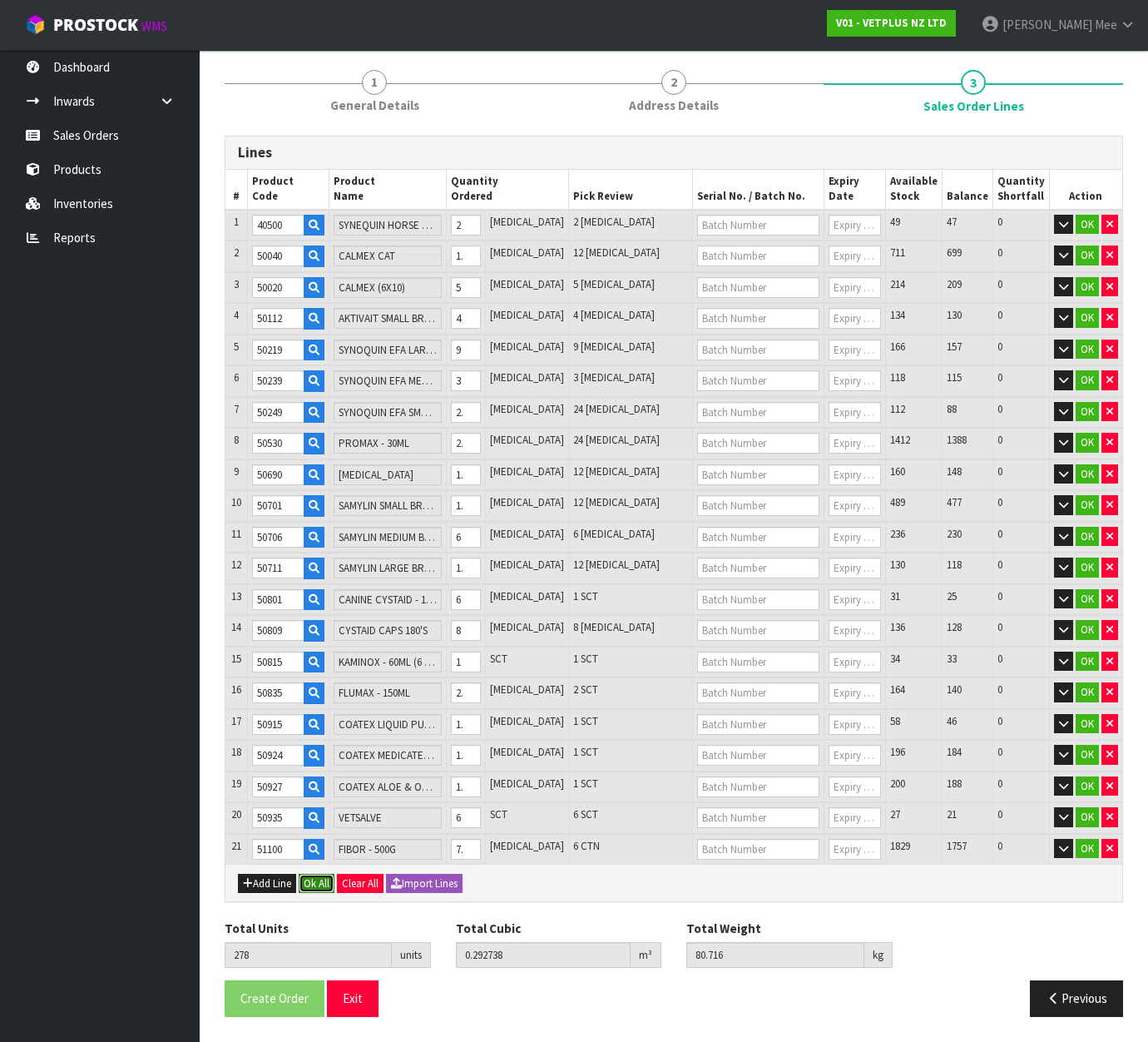
click at [312, 884] on button "Ok All" at bounding box center [317, 883] width 36 height 20
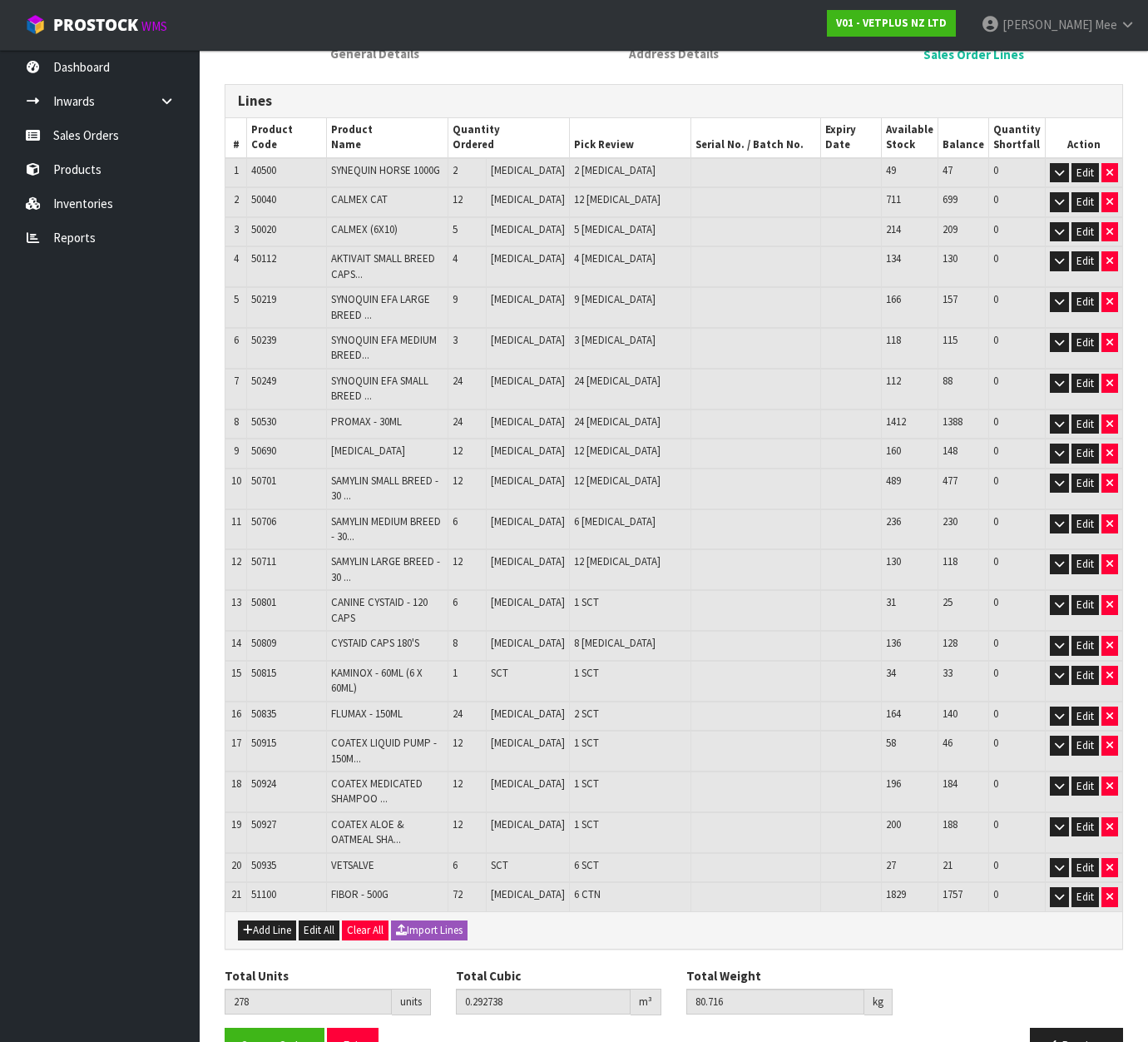
scroll to position [278, 0]
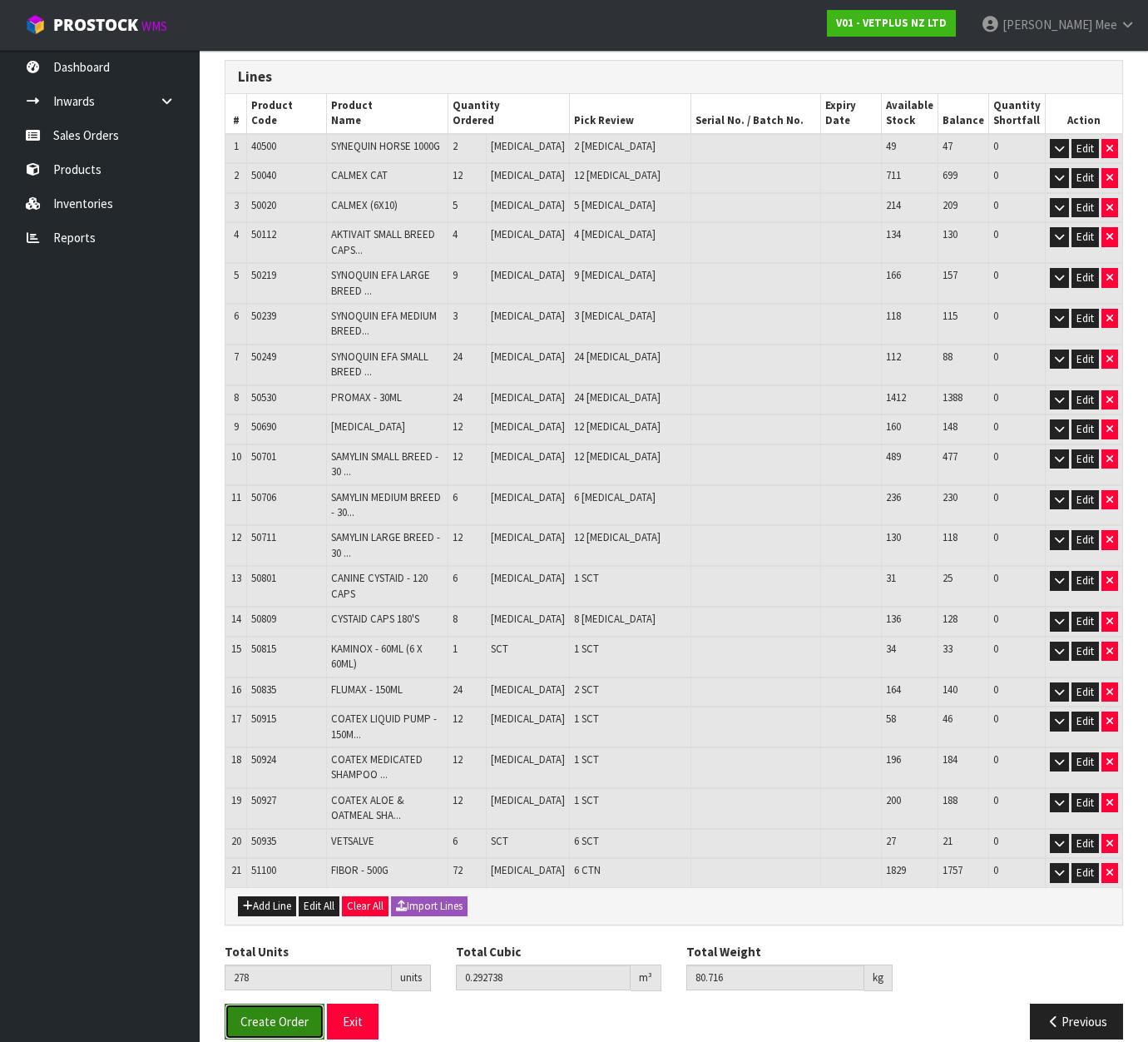
click at [283, 1003] on button "Create Order" at bounding box center [274, 1021] width 100 height 36
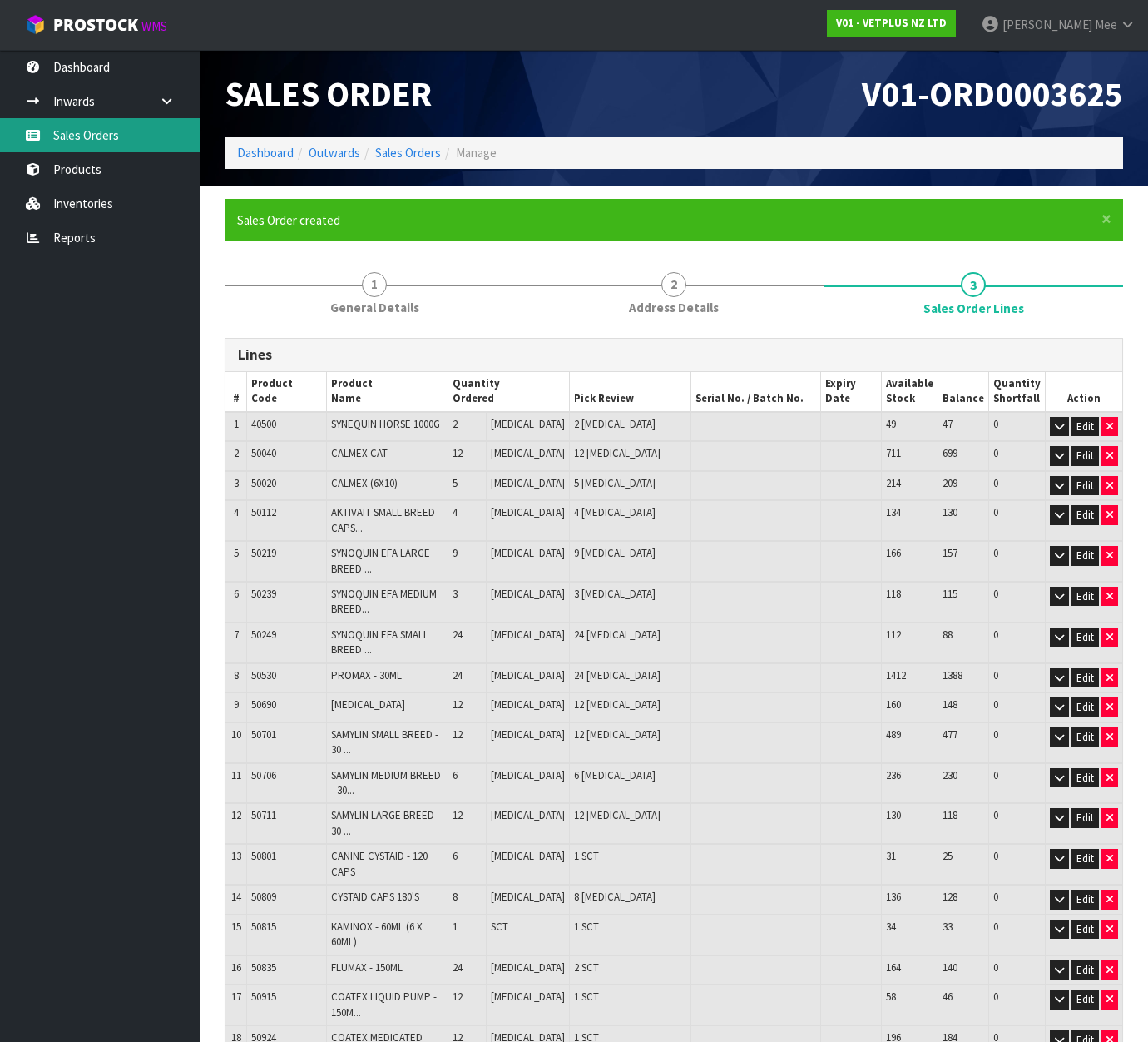
click at [35, 130] on icon at bounding box center [33, 135] width 15 height 13
